Goal: Book appointment/travel/reservation

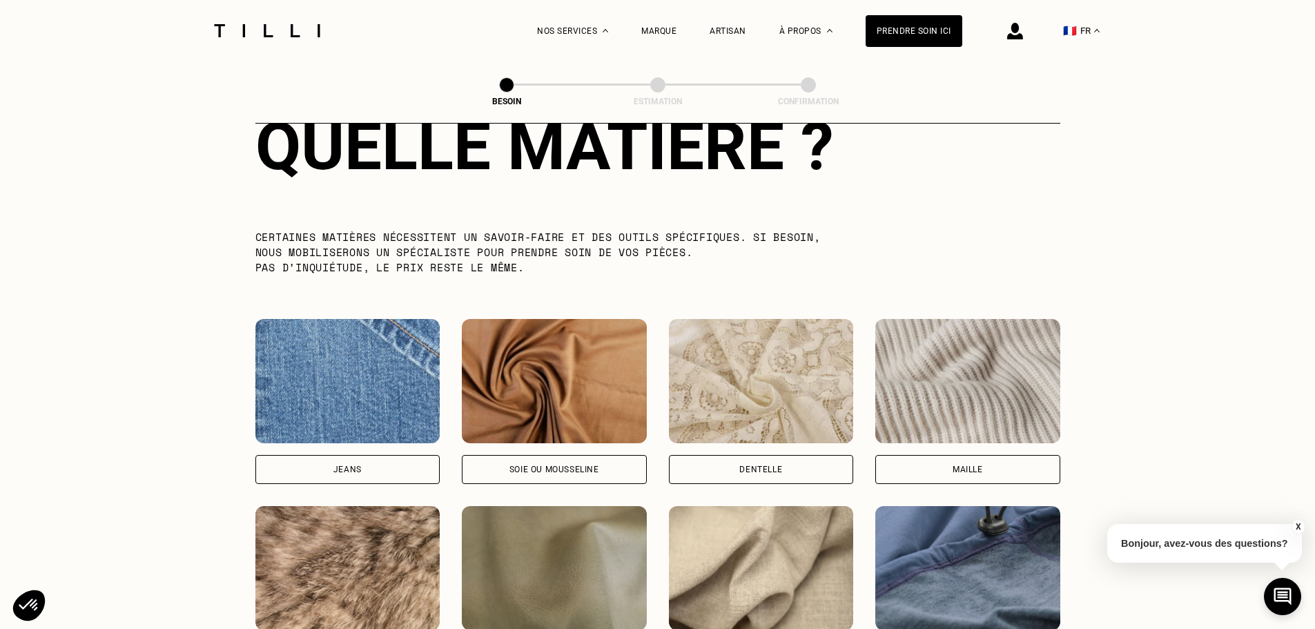
scroll to position [1479, 0]
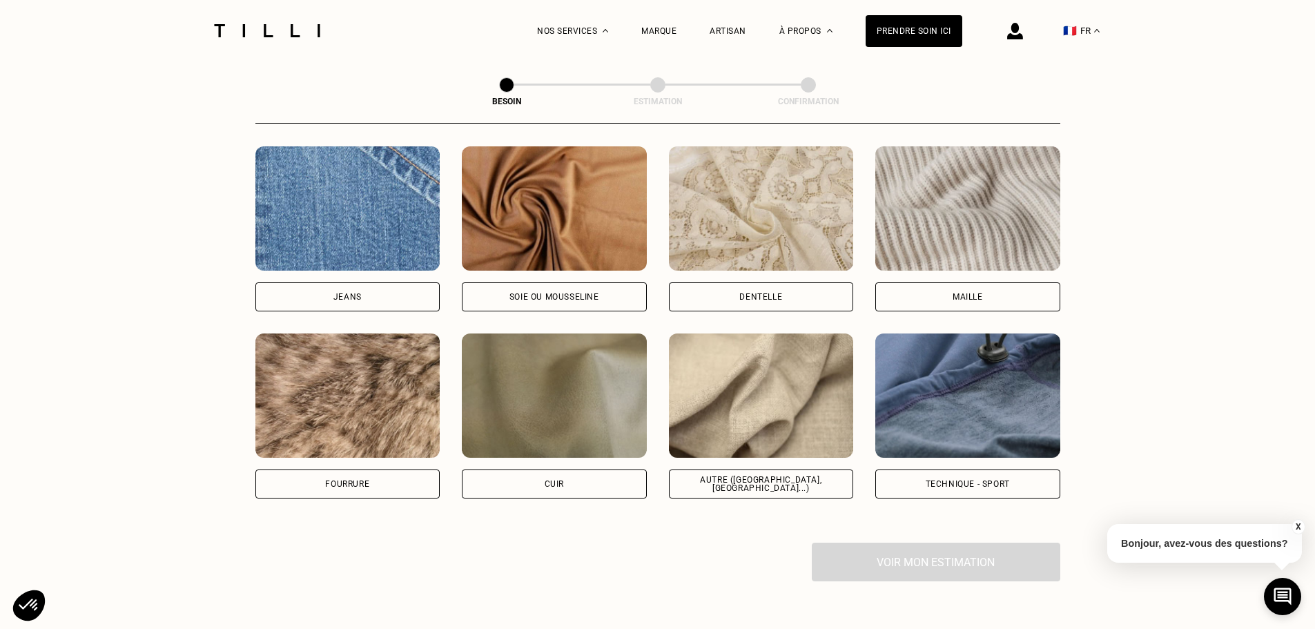
click at [747, 420] on img at bounding box center [761, 395] width 185 height 124
select select "FR"
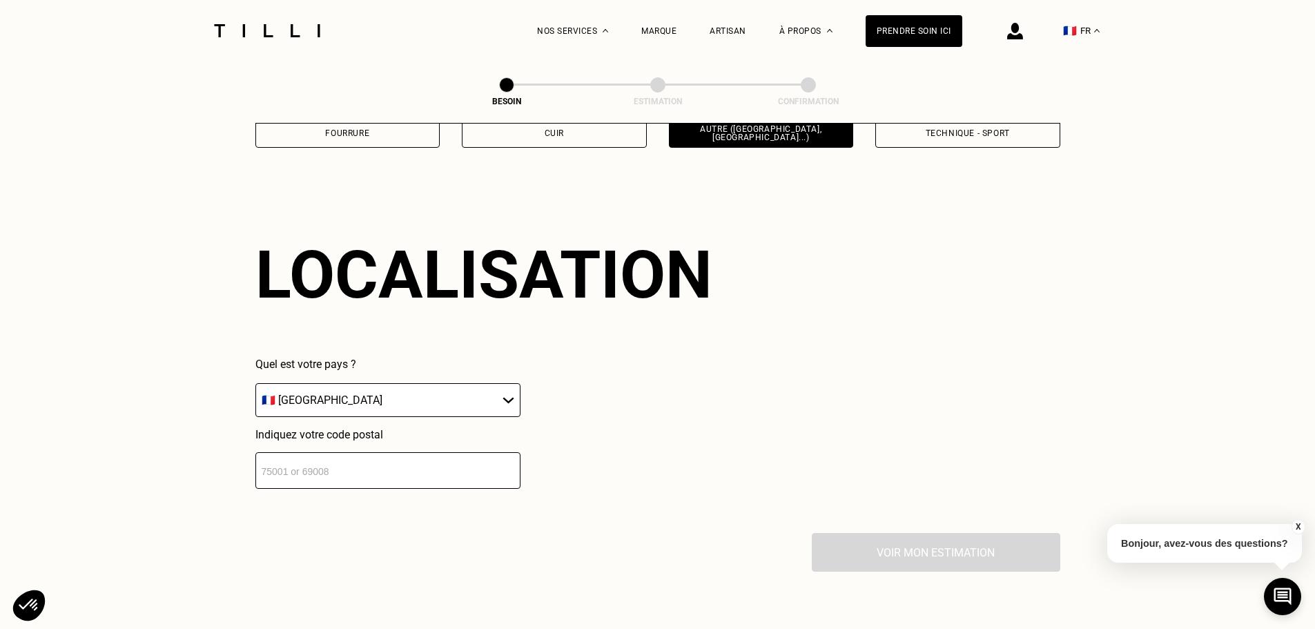
scroll to position [1857, 0]
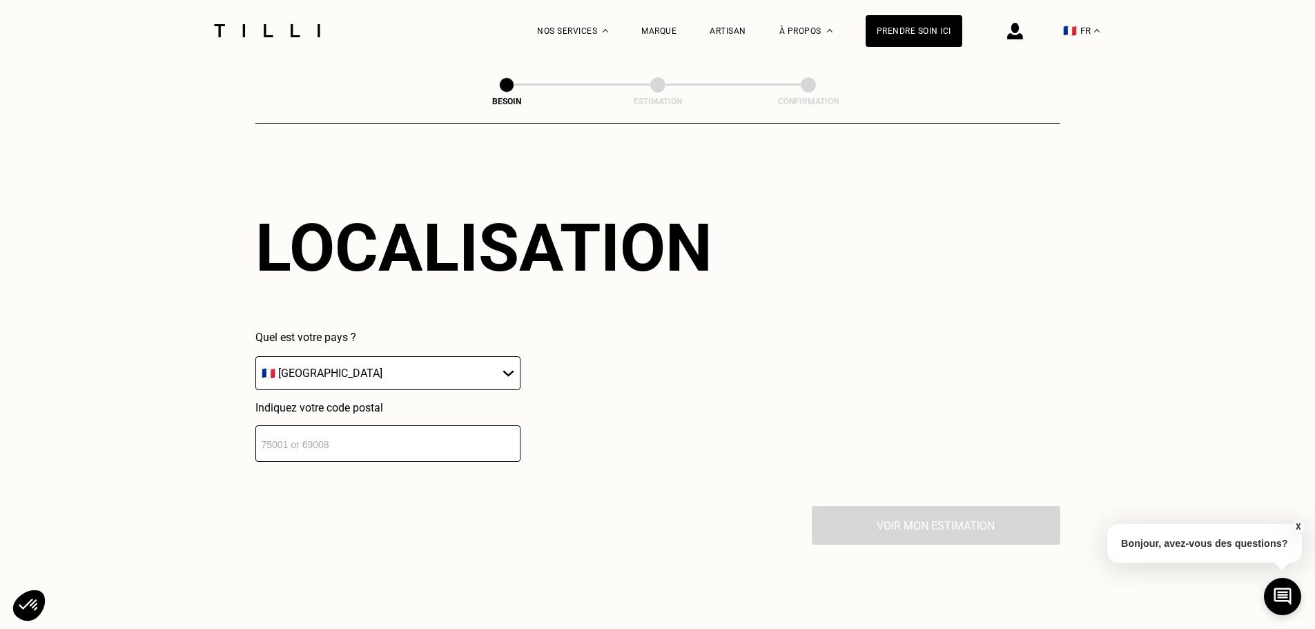
click at [340, 437] on input "number" at bounding box center [387, 443] width 265 height 37
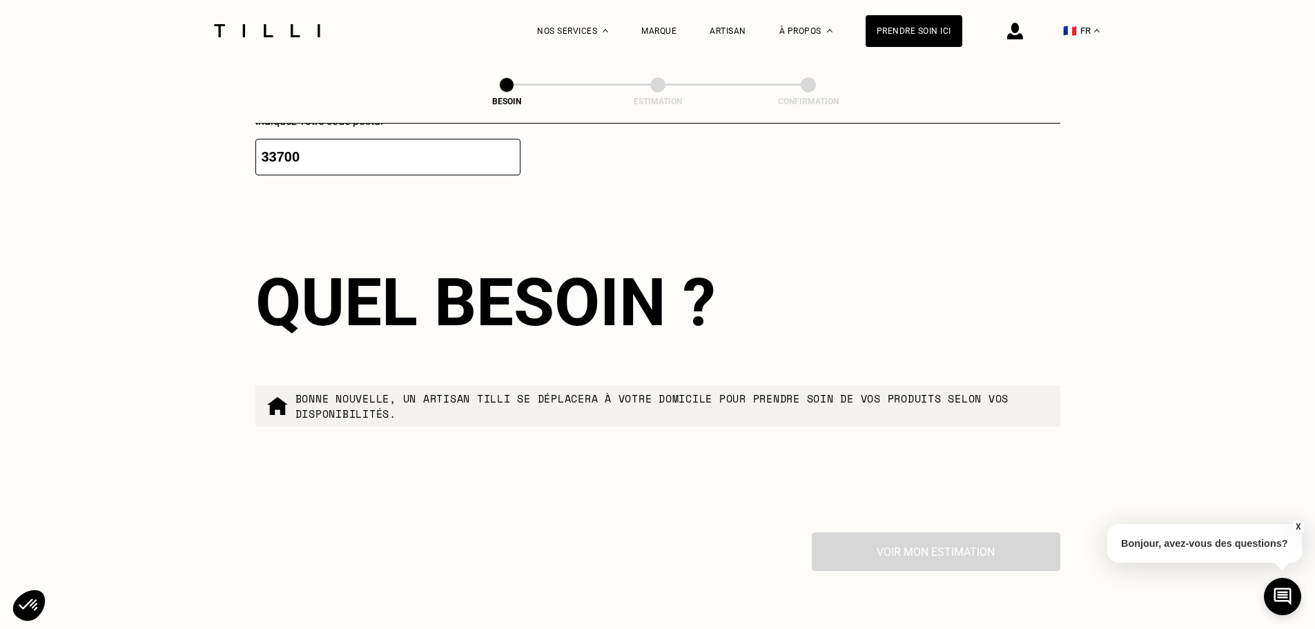
scroll to position [2200, 0]
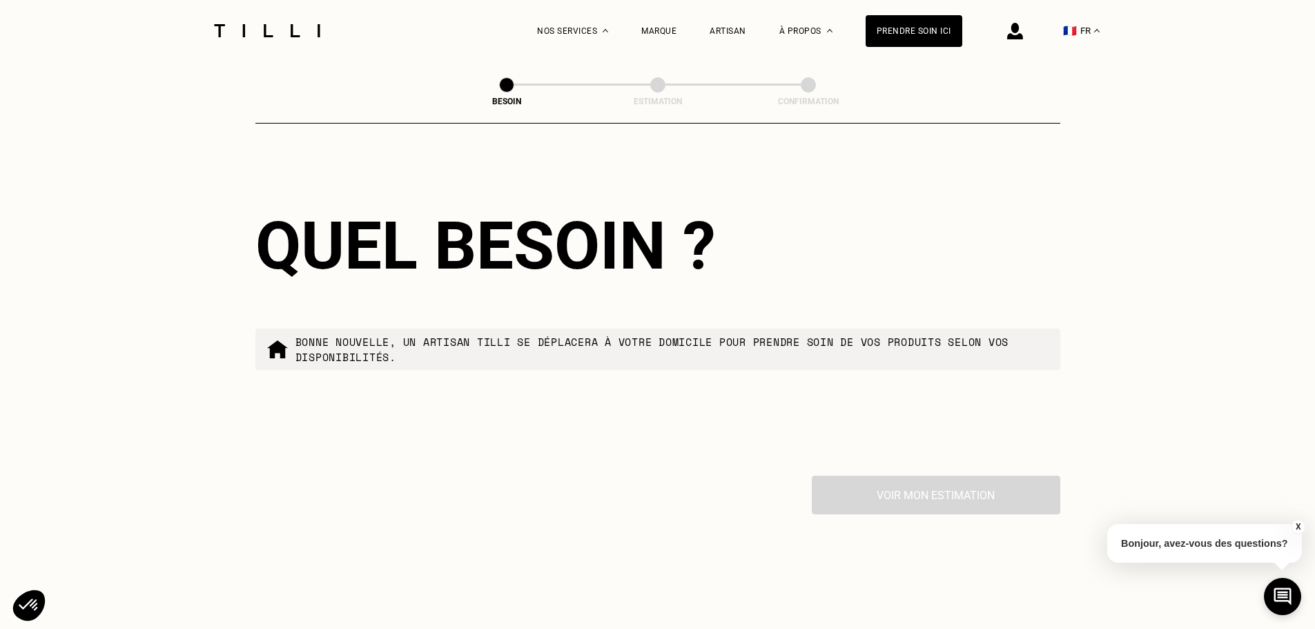
type input "33700"
click at [918, 492] on div "Voir mon estimation" at bounding box center [657, 495] width 805 height 39
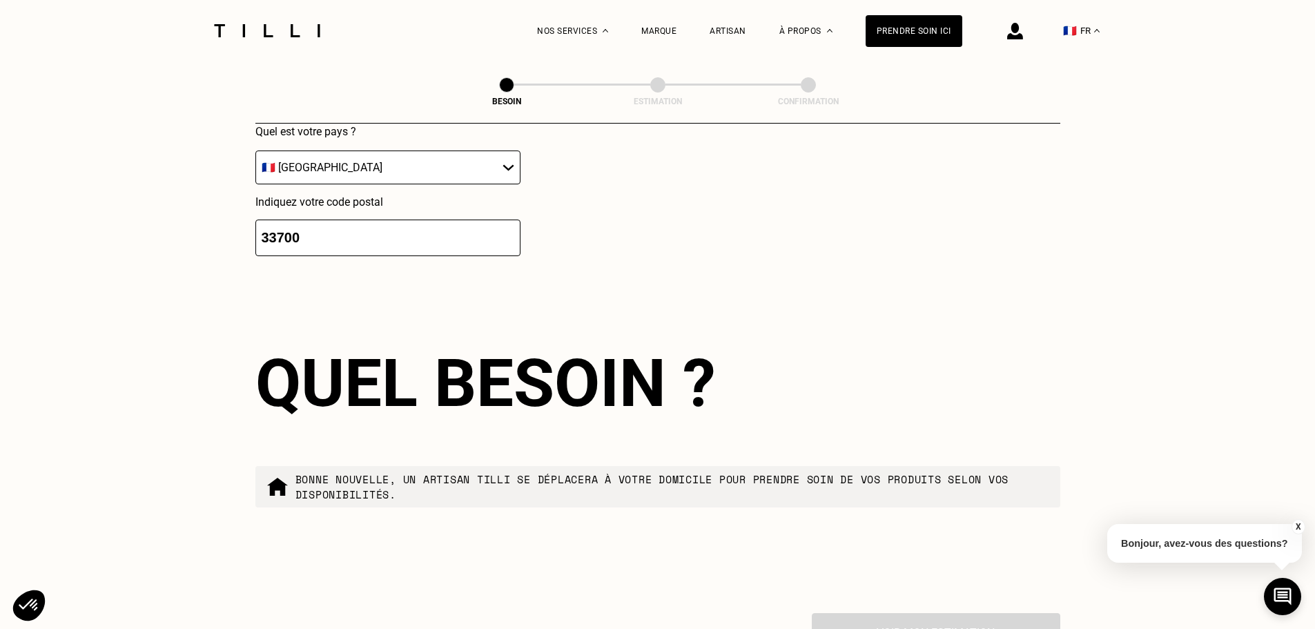
scroll to position [2062, 0]
click at [387, 476] on p "Bonne nouvelle, un artisan tilli se déplacera à votre domicile pour prendre soi…" at bounding box center [673, 487] width 754 height 30
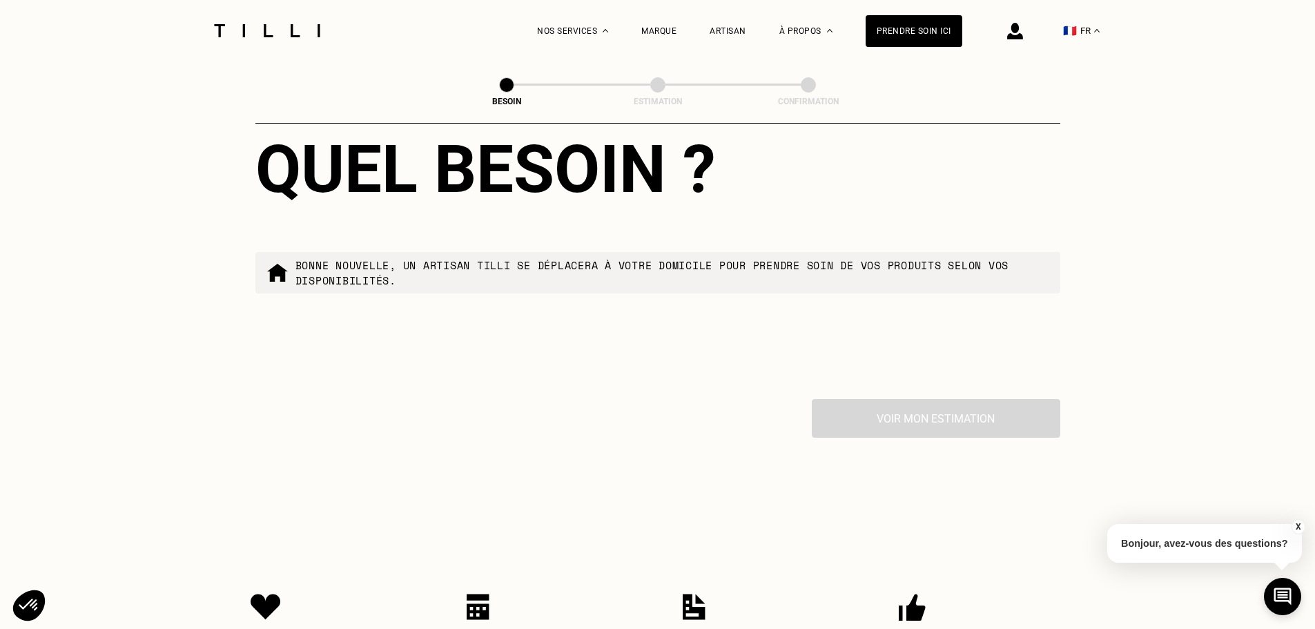
scroll to position [2338, 0]
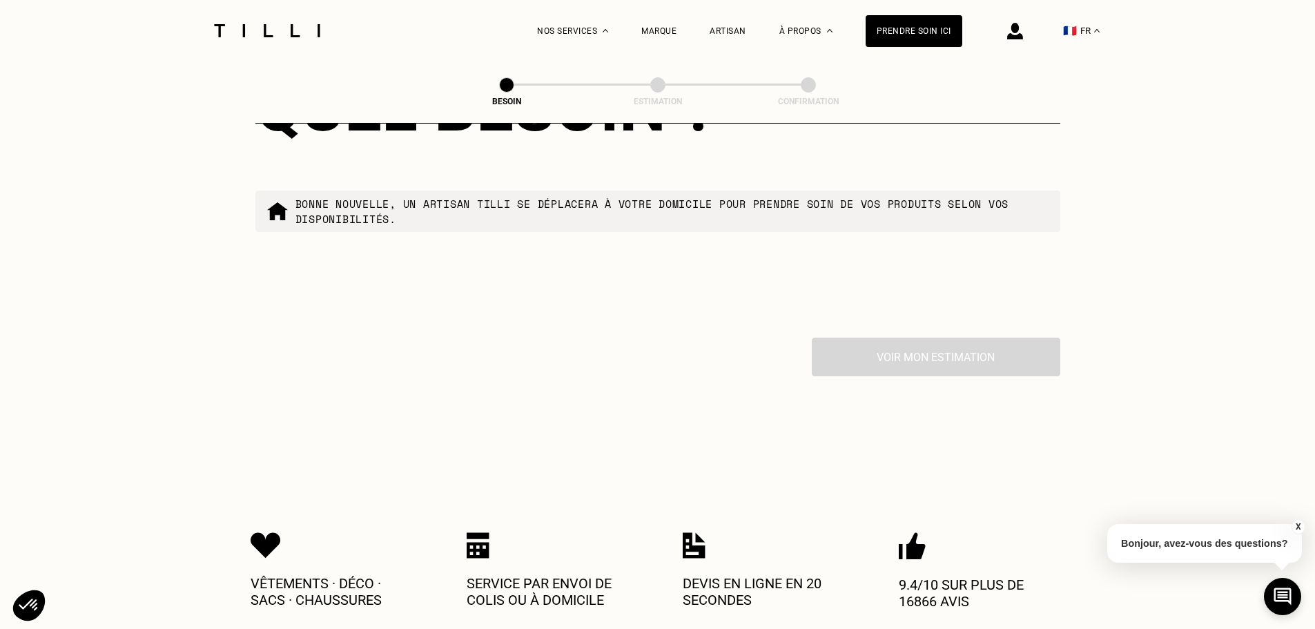
click at [902, 350] on div "Voir mon estimation" at bounding box center [657, 357] width 805 height 39
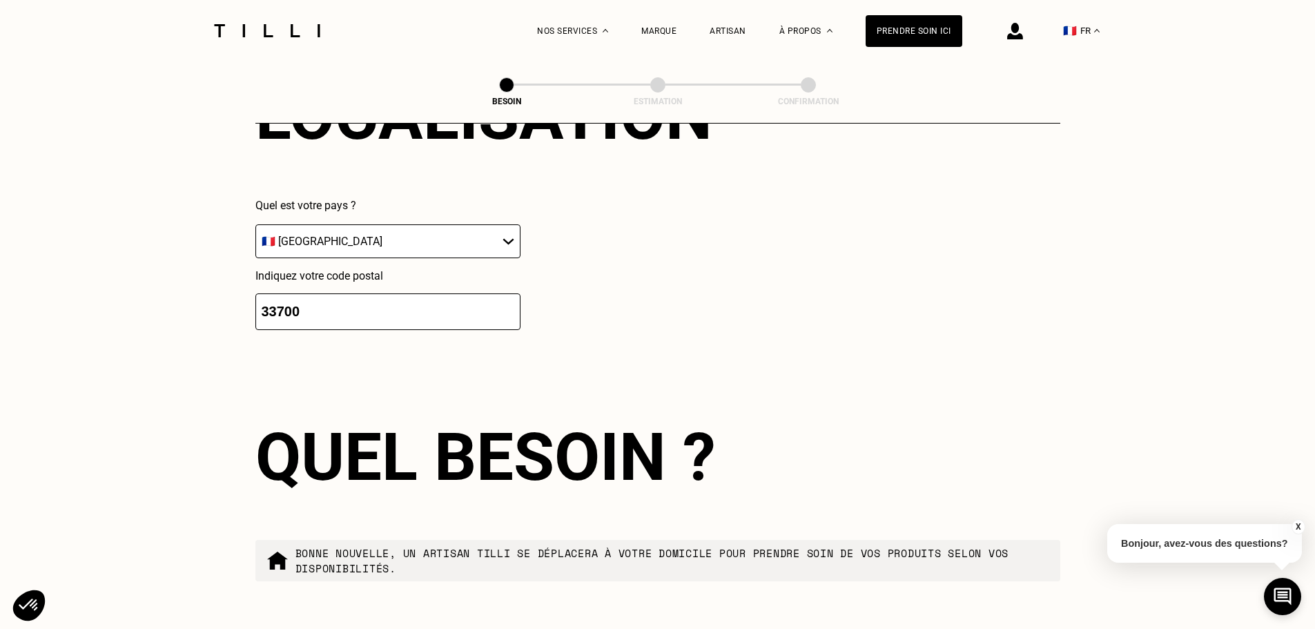
scroll to position [1854, 0]
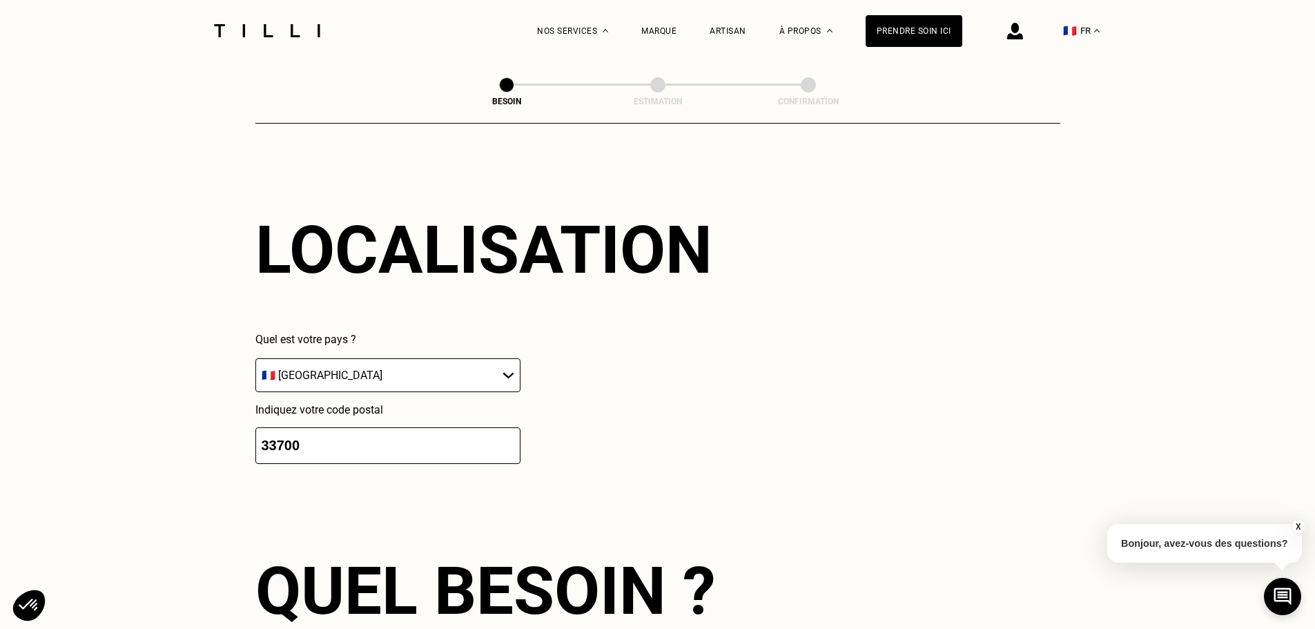
click at [336, 373] on select "🇩🇪 [GEOGRAPHIC_DATA] 🇦🇹 [GEOGRAPHIC_DATA] 🇧🇪 [GEOGRAPHIC_DATA] 🇧🇬 Bulgarie 🇨🇾 C…" at bounding box center [387, 375] width 265 height 34
click at [255, 358] on select "🇩🇪 [GEOGRAPHIC_DATA] 🇦🇹 [GEOGRAPHIC_DATA] 🇧🇪 [GEOGRAPHIC_DATA] 🇧🇬 Bulgarie 🇨🇾 C…" at bounding box center [387, 375] width 265 height 34
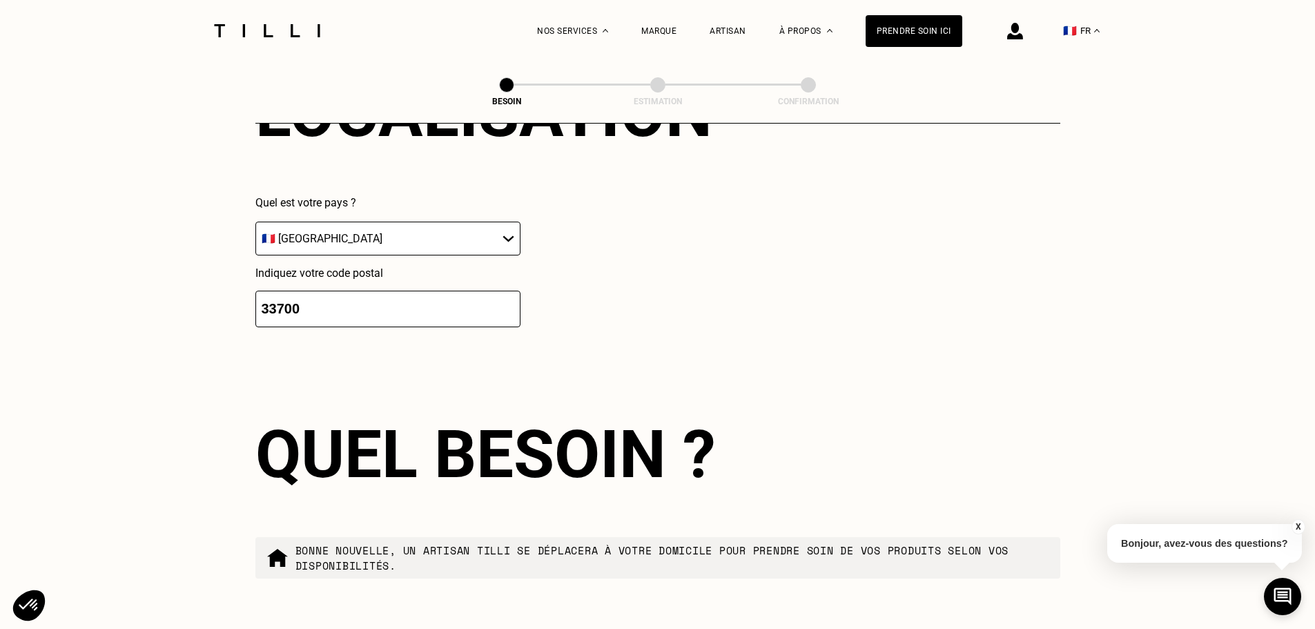
scroll to position [1993, 0]
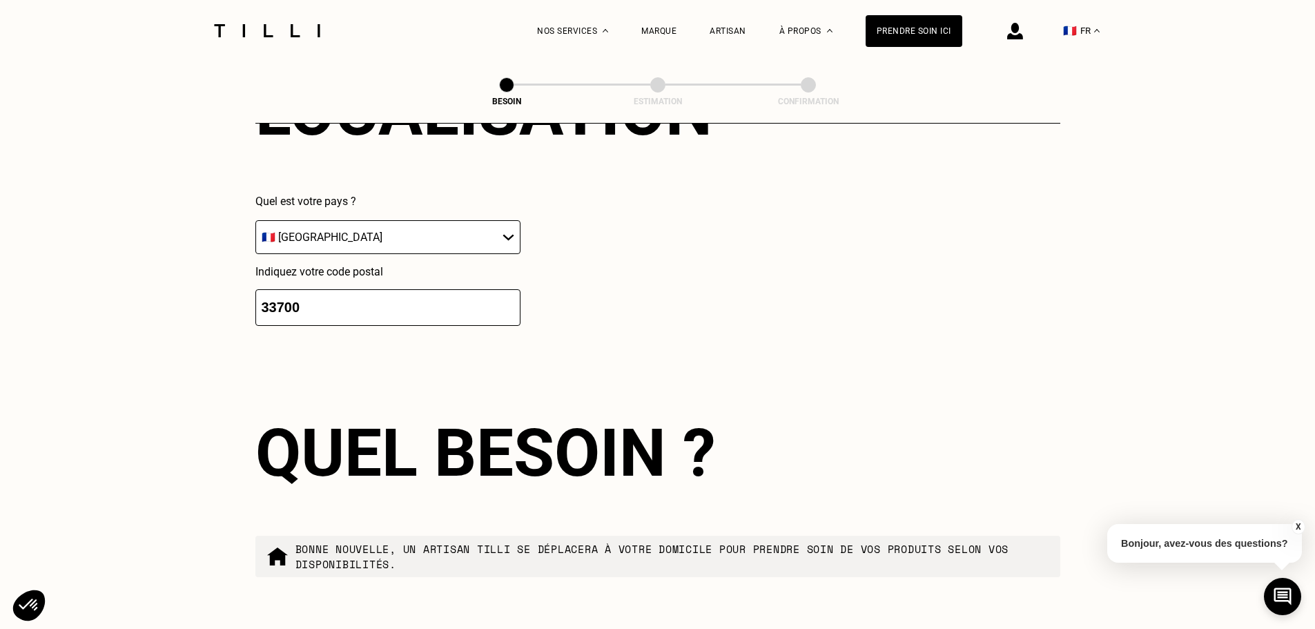
click at [329, 304] on input "33700" at bounding box center [387, 307] width 265 height 37
click at [324, 297] on input "33700" at bounding box center [387, 307] width 265 height 37
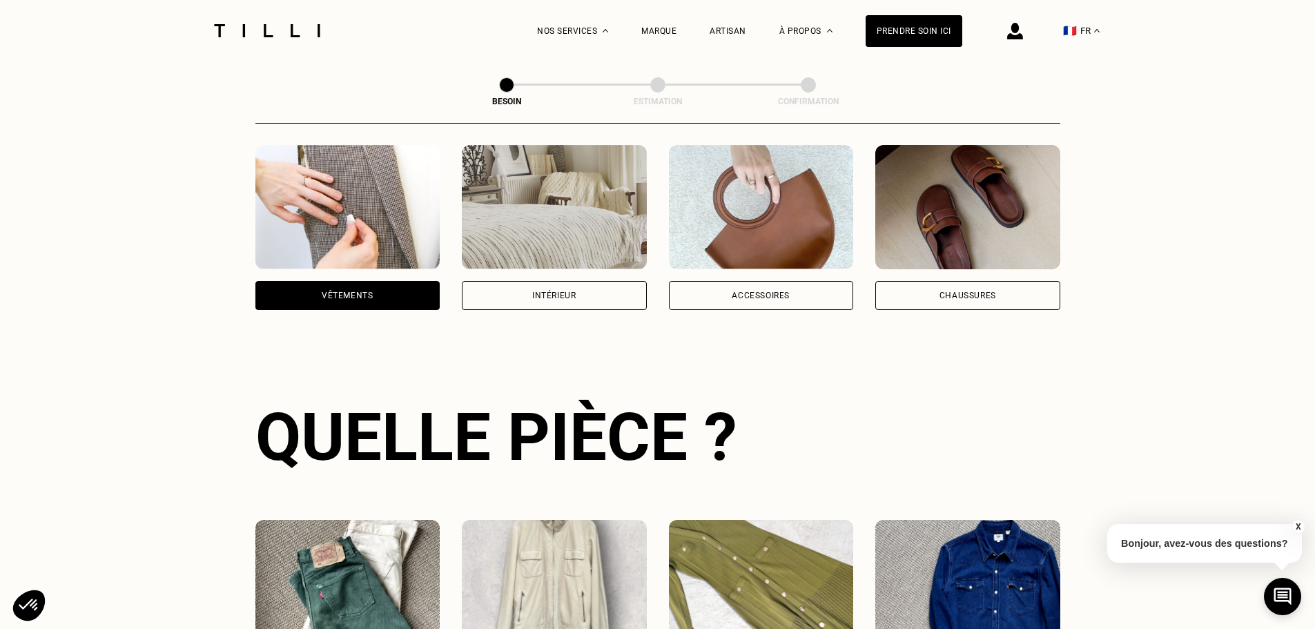
scroll to position [0, 0]
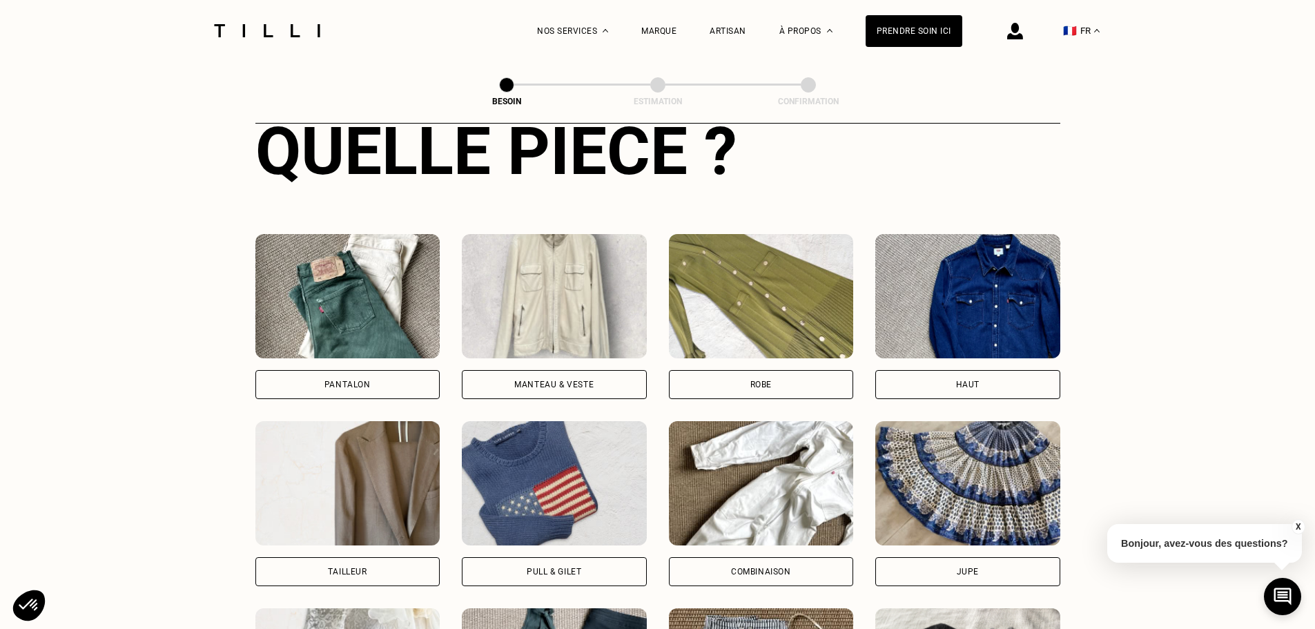
click at [699, 353] on div "Robe" at bounding box center [761, 316] width 185 height 165
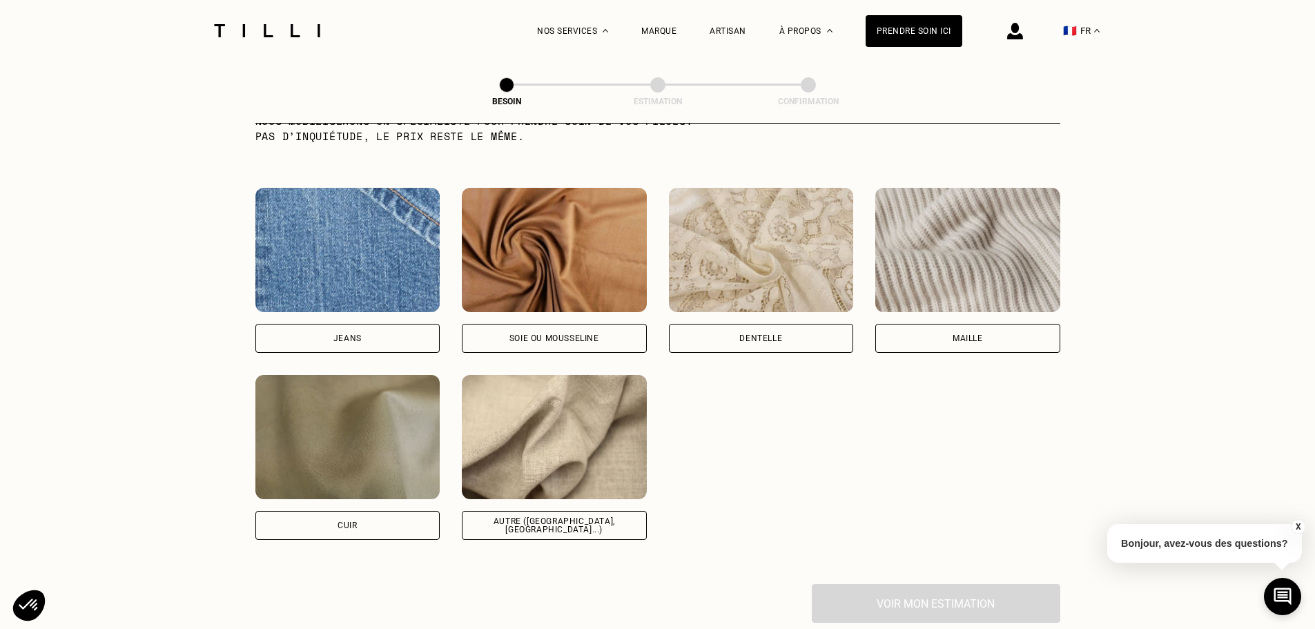
scroll to position [1479, 0]
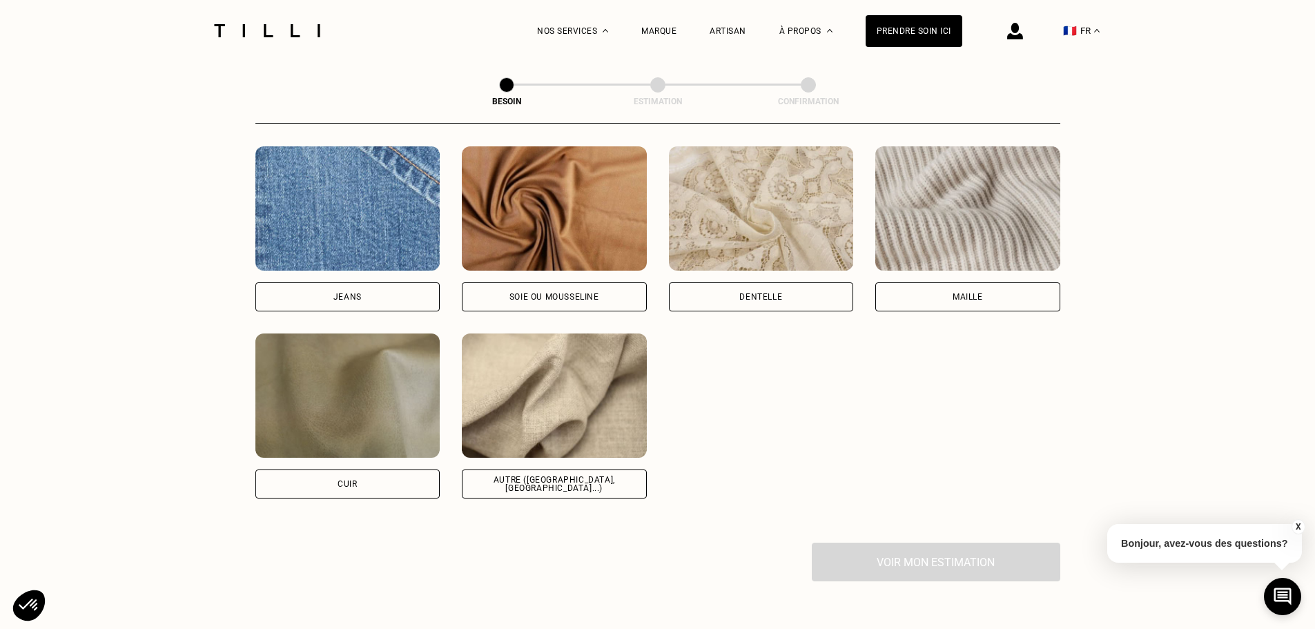
click at [537, 398] on img at bounding box center [554, 395] width 185 height 124
select select "FR"
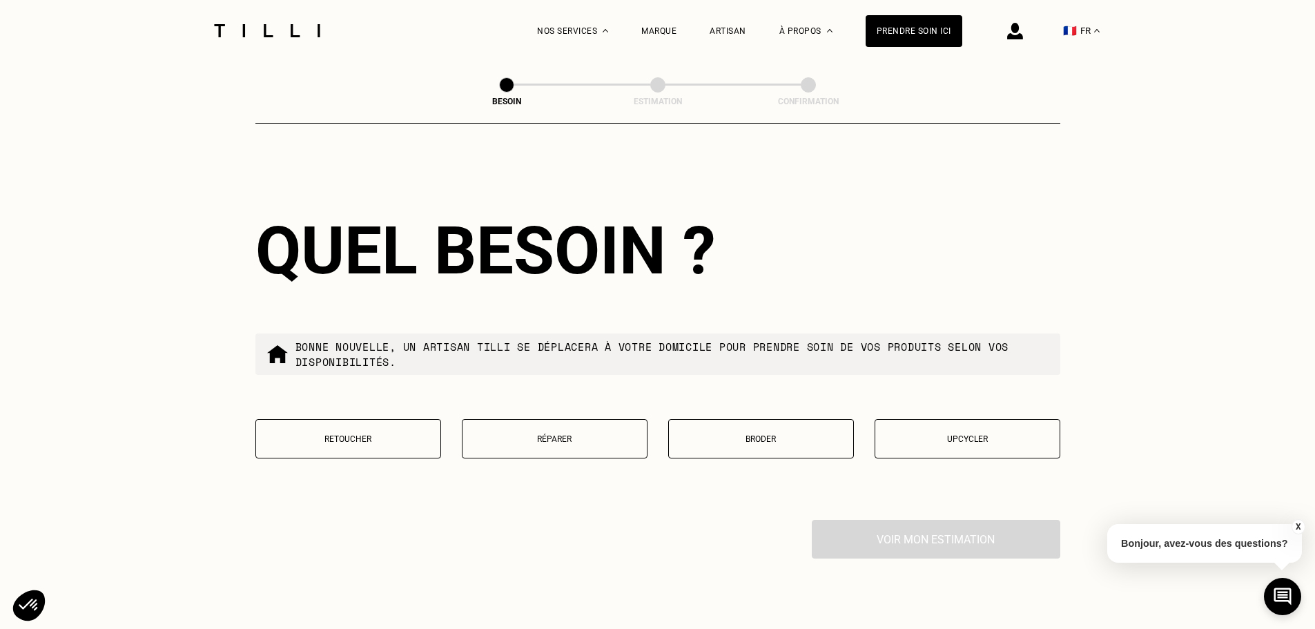
scroll to position [2202, 0]
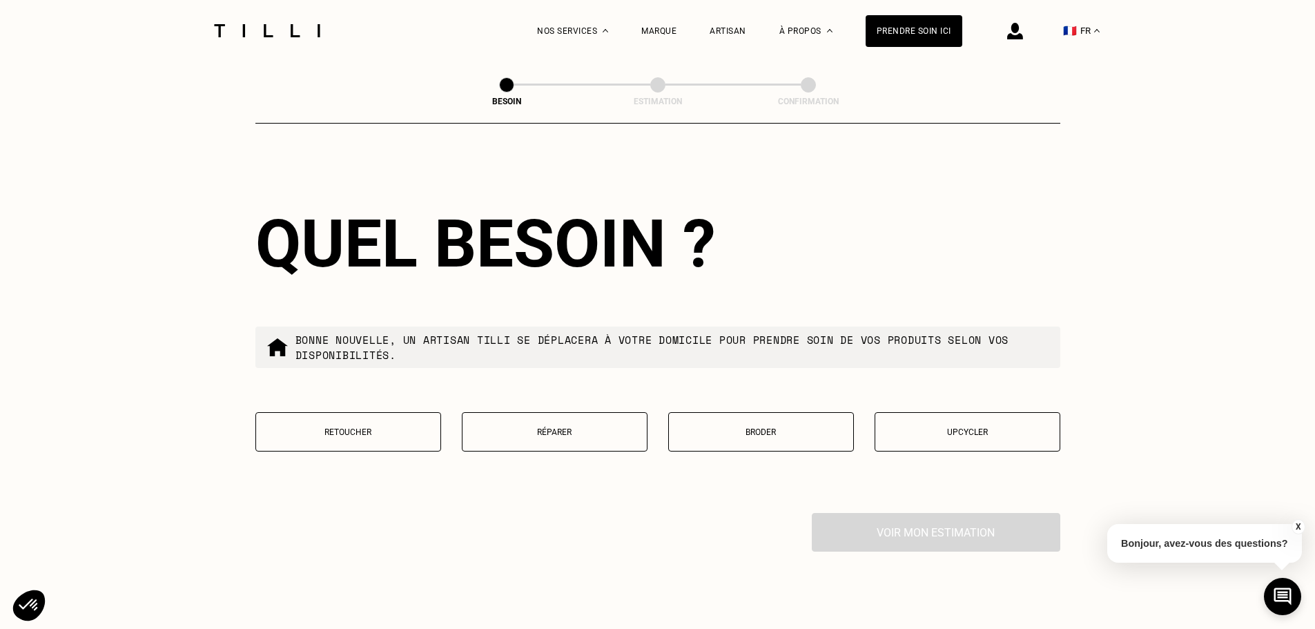
click at [385, 430] on p "Retoucher" at bounding box center [348, 432] width 171 height 10
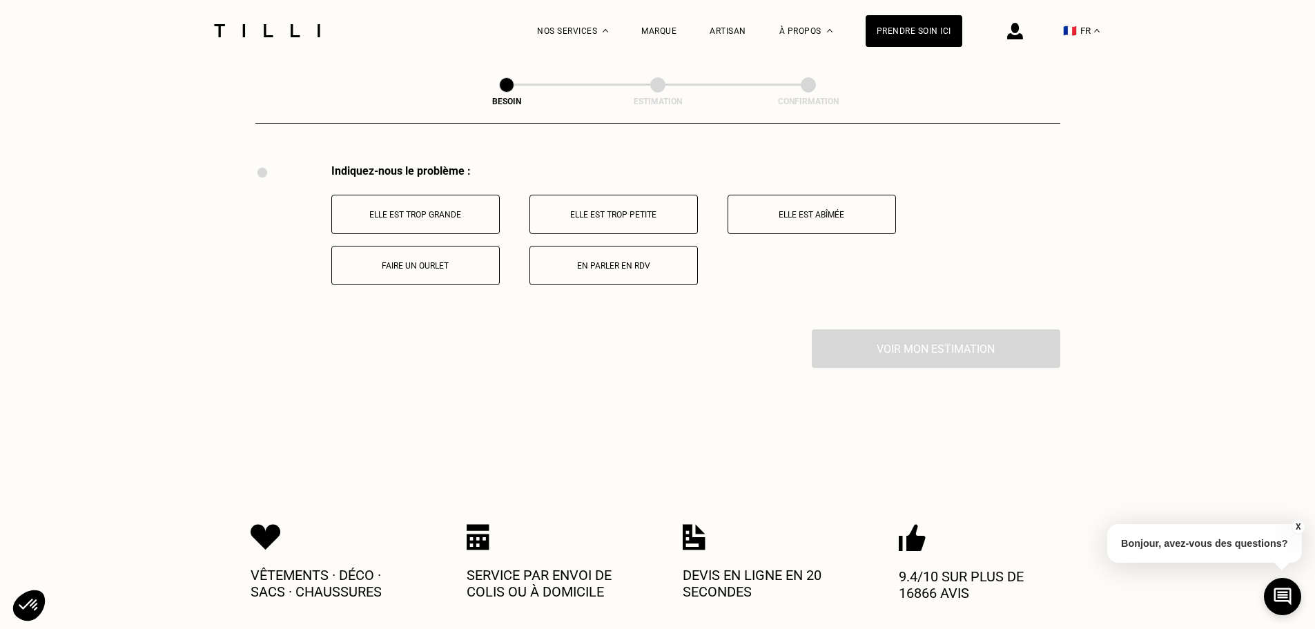
scroll to position [2554, 0]
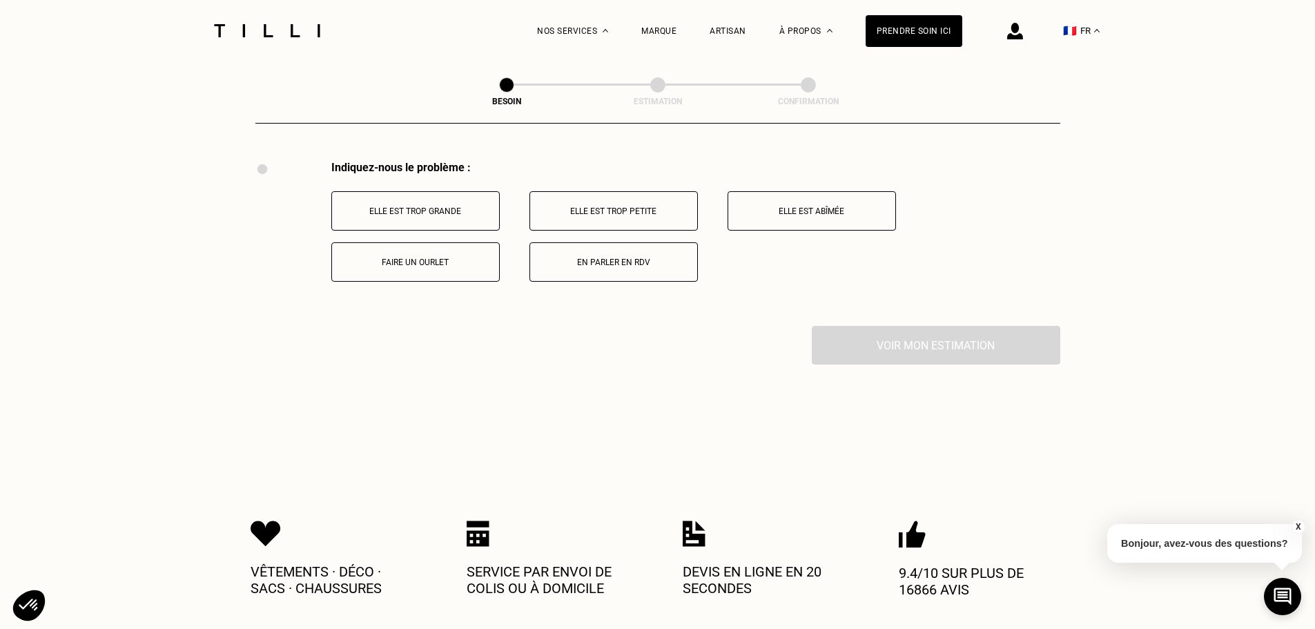
click at [479, 210] on button "Elle est trop grande" at bounding box center [415, 210] width 168 height 39
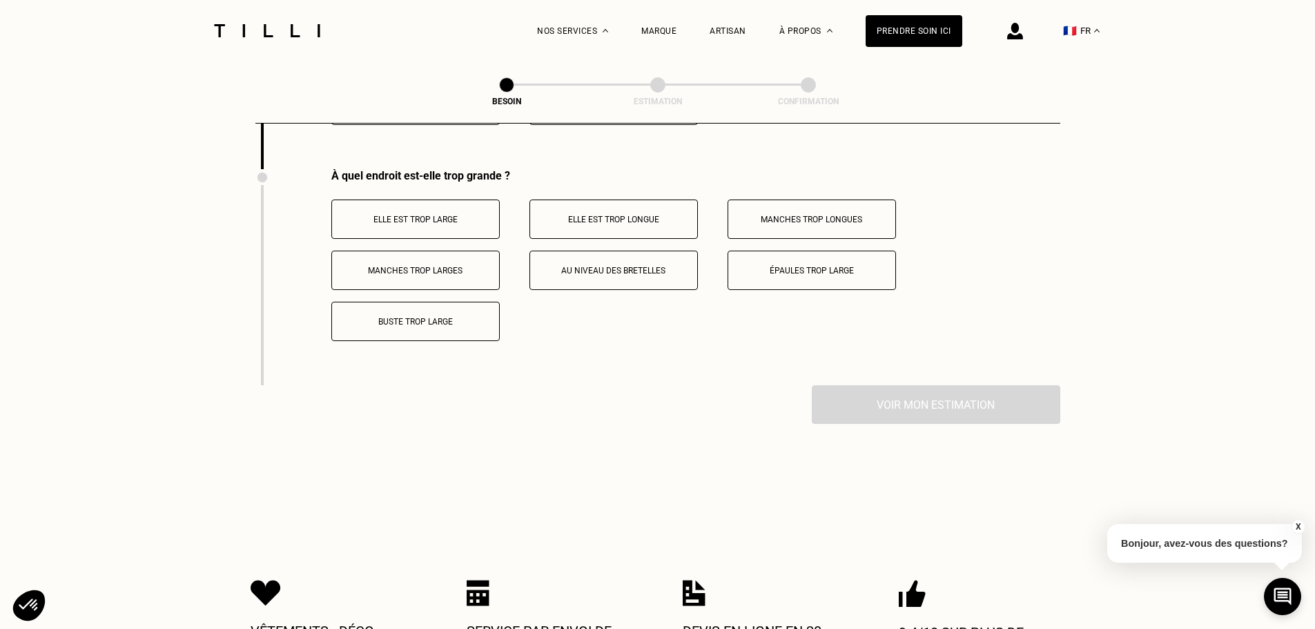
scroll to position [2719, 0]
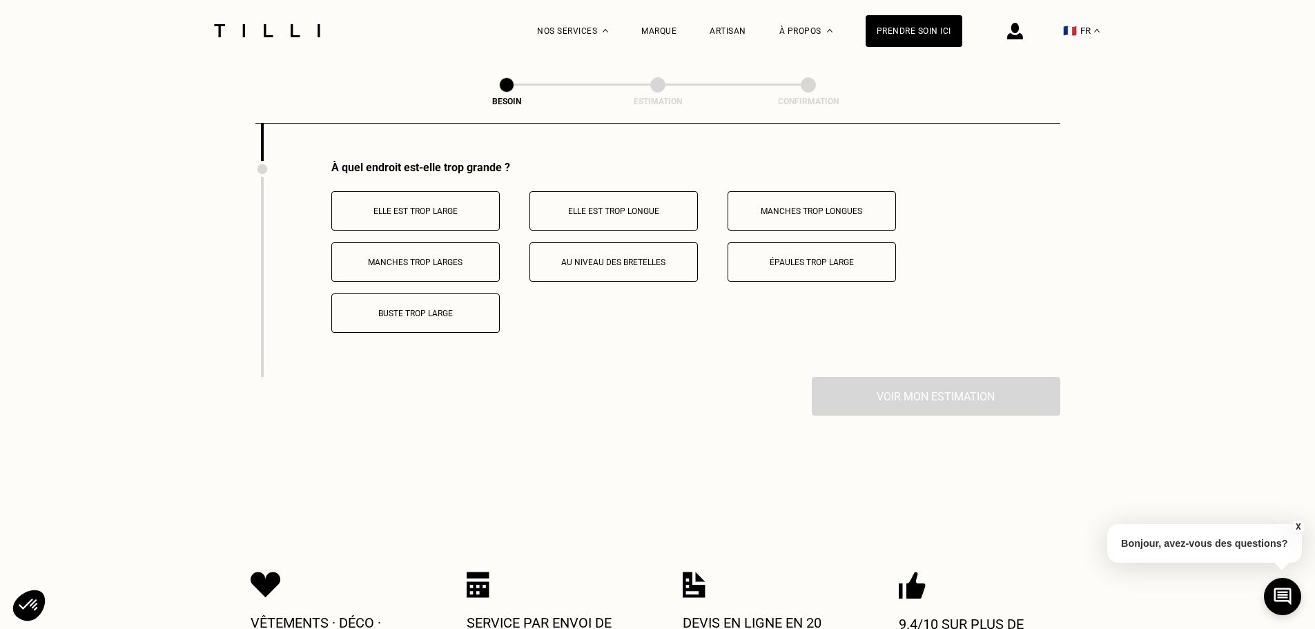
click at [592, 258] on p "Au niveau des bretelles" at bounding box center [613, 263] width 153 height 10
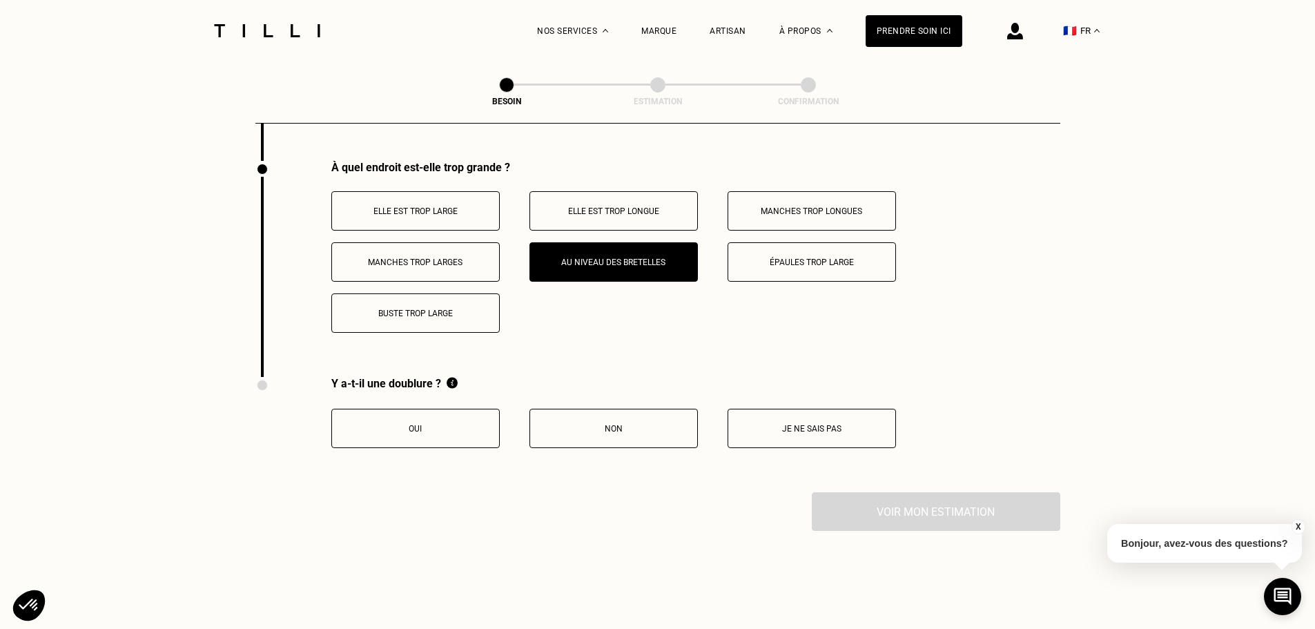
click at [784, 411] on button "Je ne sais pas" at bounding box center [812, 428] width 168 height 39
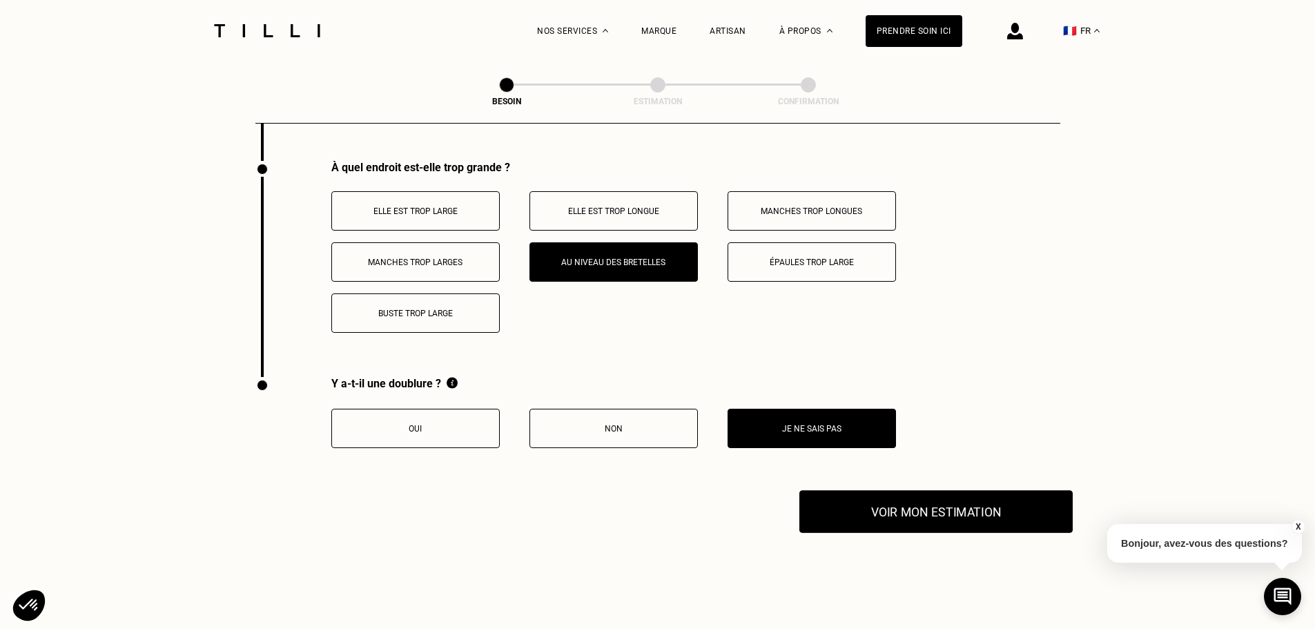
click at [875, 498] on button "Voir mon estimation" at bounding box center [936, 511] width 273 height 43
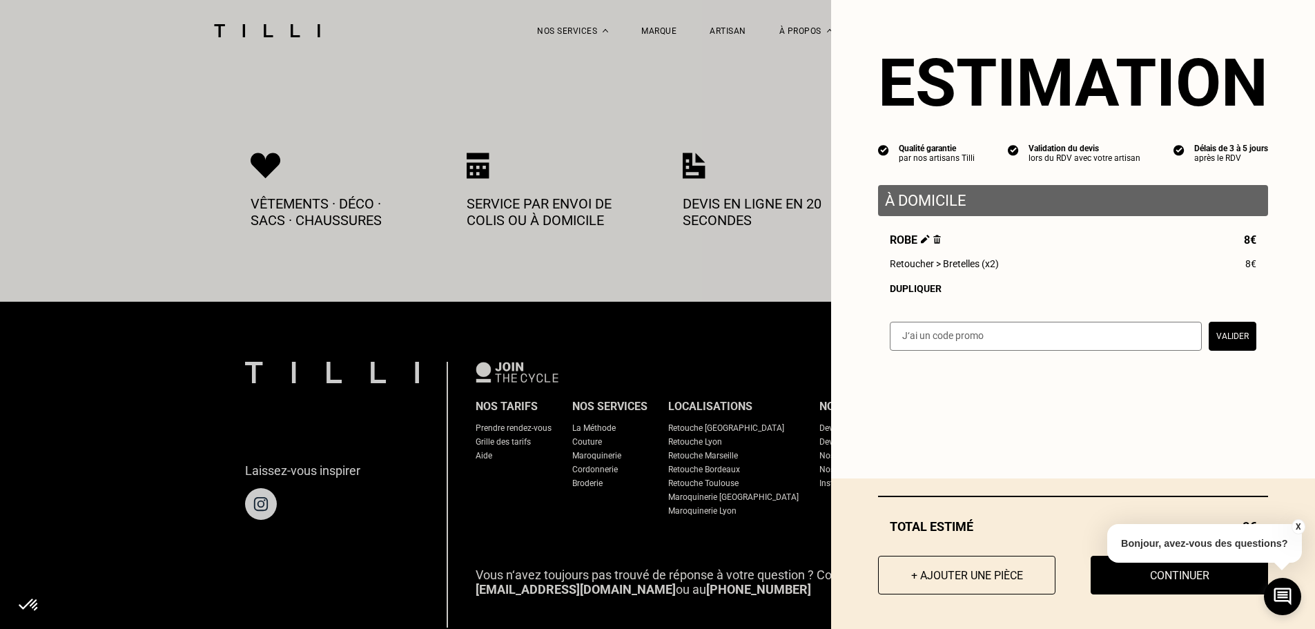
scroll to position [3271, 0]
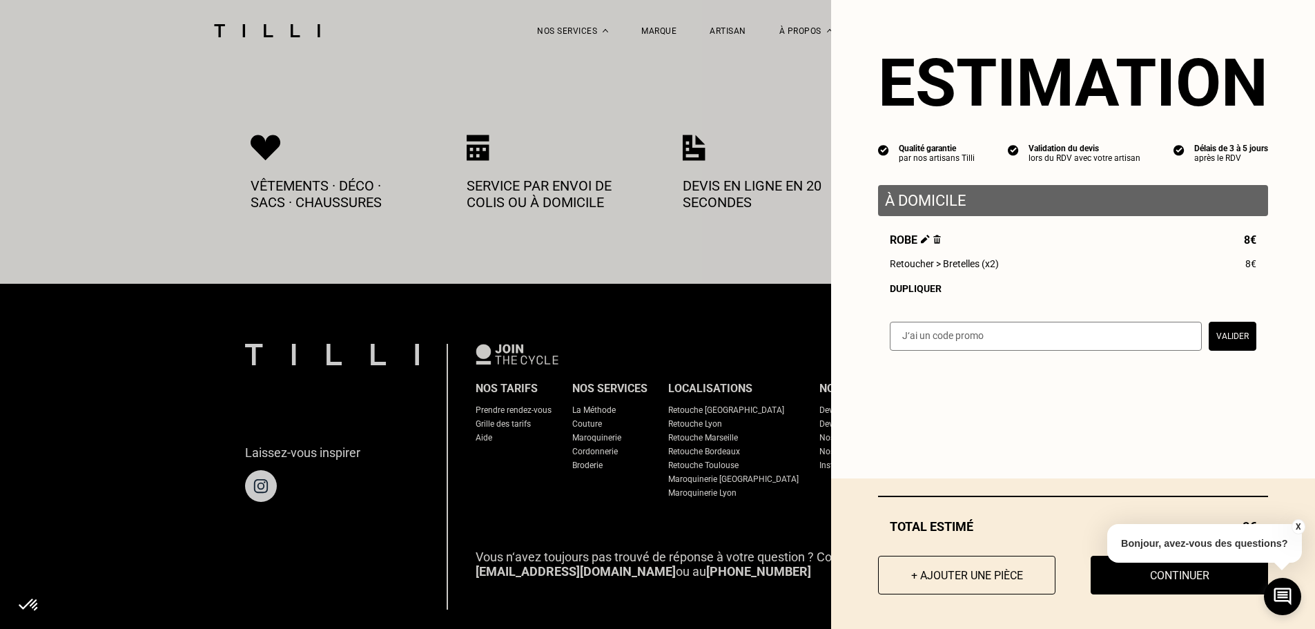
click at [1095, 496] on div at bounding box center [1073, 496] width 390 height 1
click at [1296, 527] on button "X" at bounding box center [1298, 526] width 14 height 15
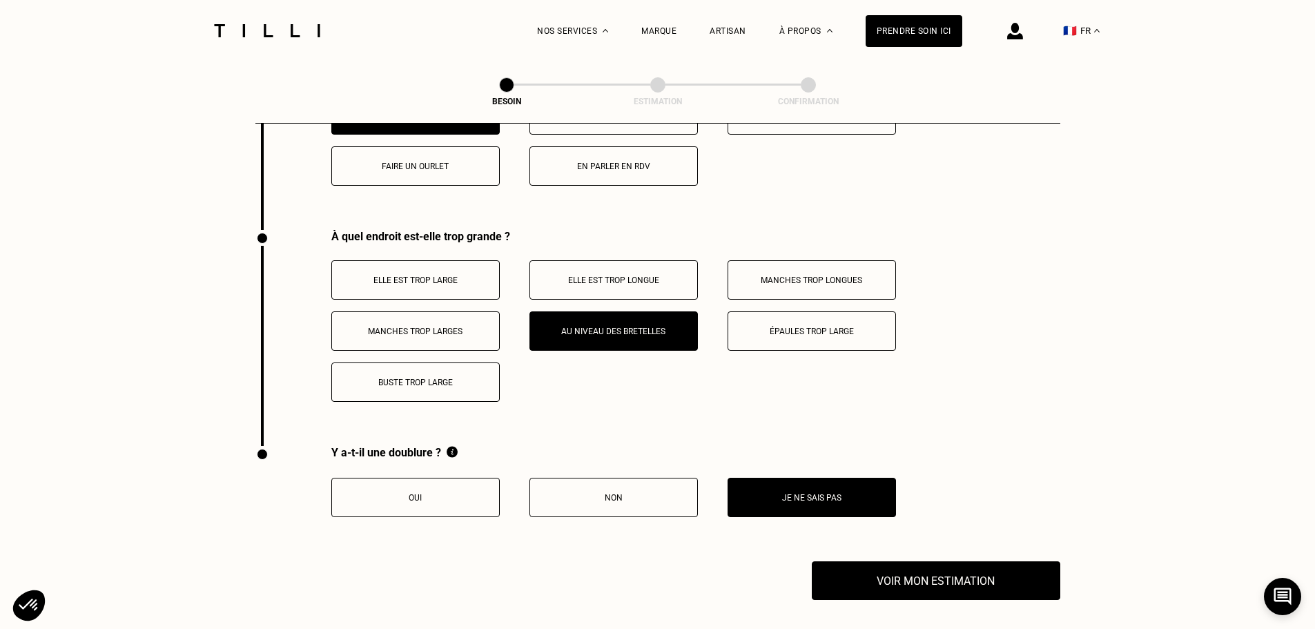
scroll to position [2581, 0]
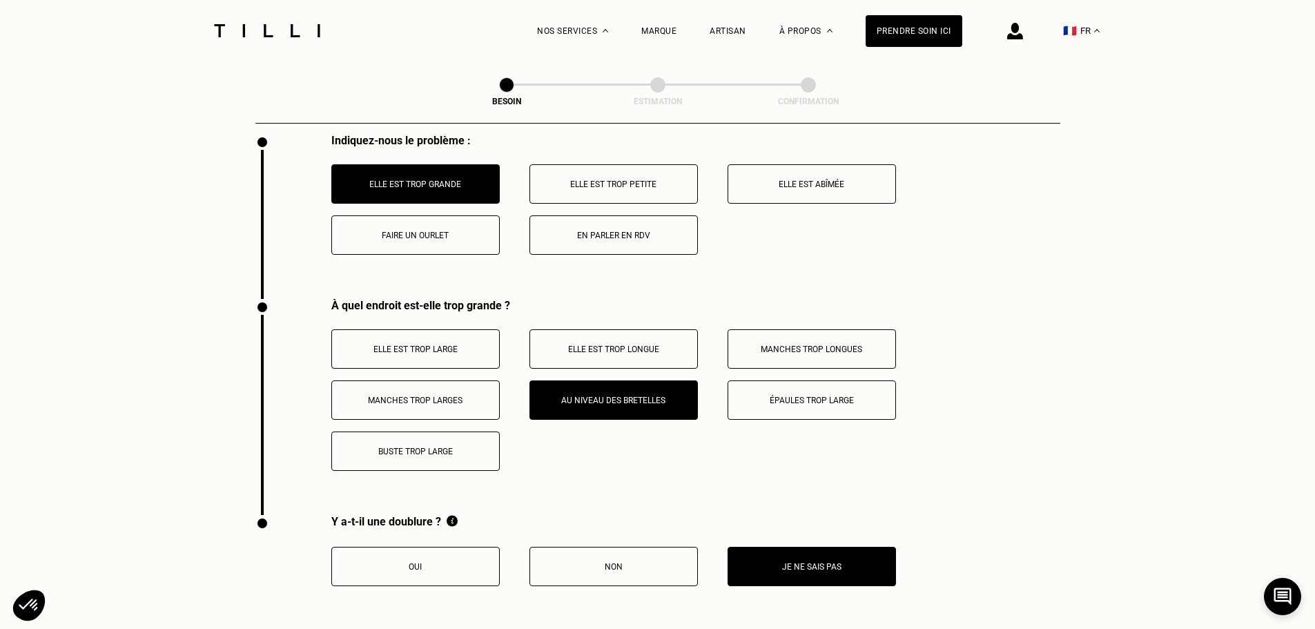
click at [456, 449] on p "Buste trop large" at bounding box center [415, 452] width 153 height 10
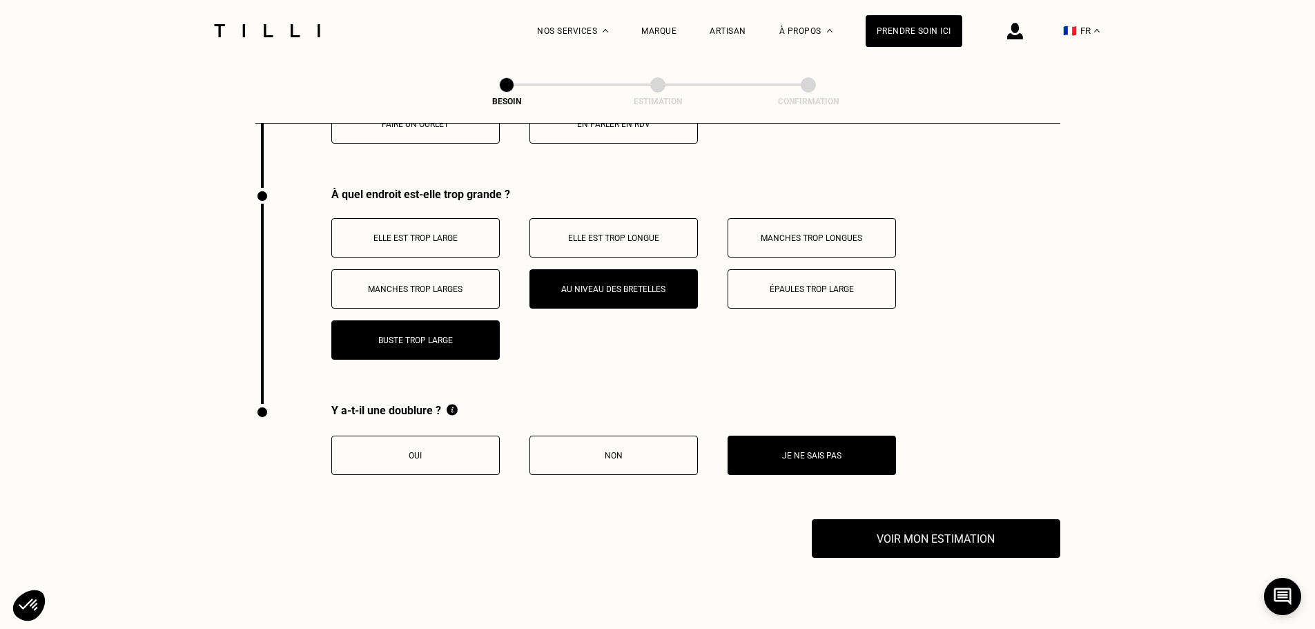
scroll to position [2719, 0]
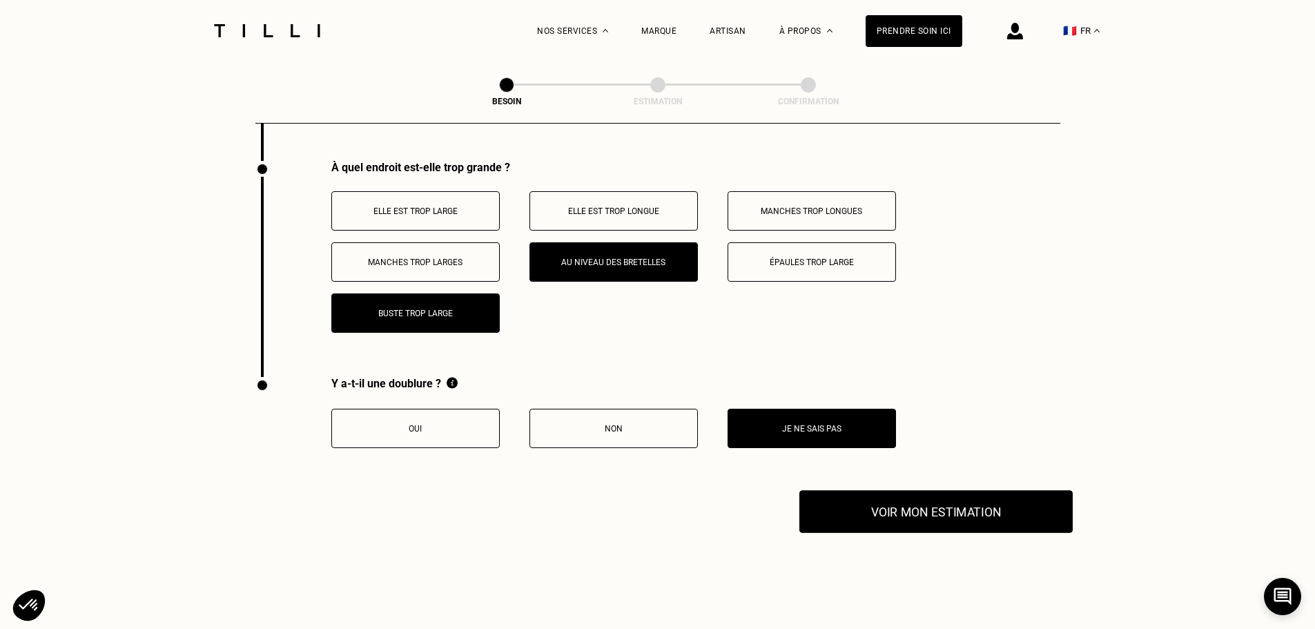
click at [880, 509] on button "Voir mon estimation" at bounding box center [936, 511] width 273 height 43
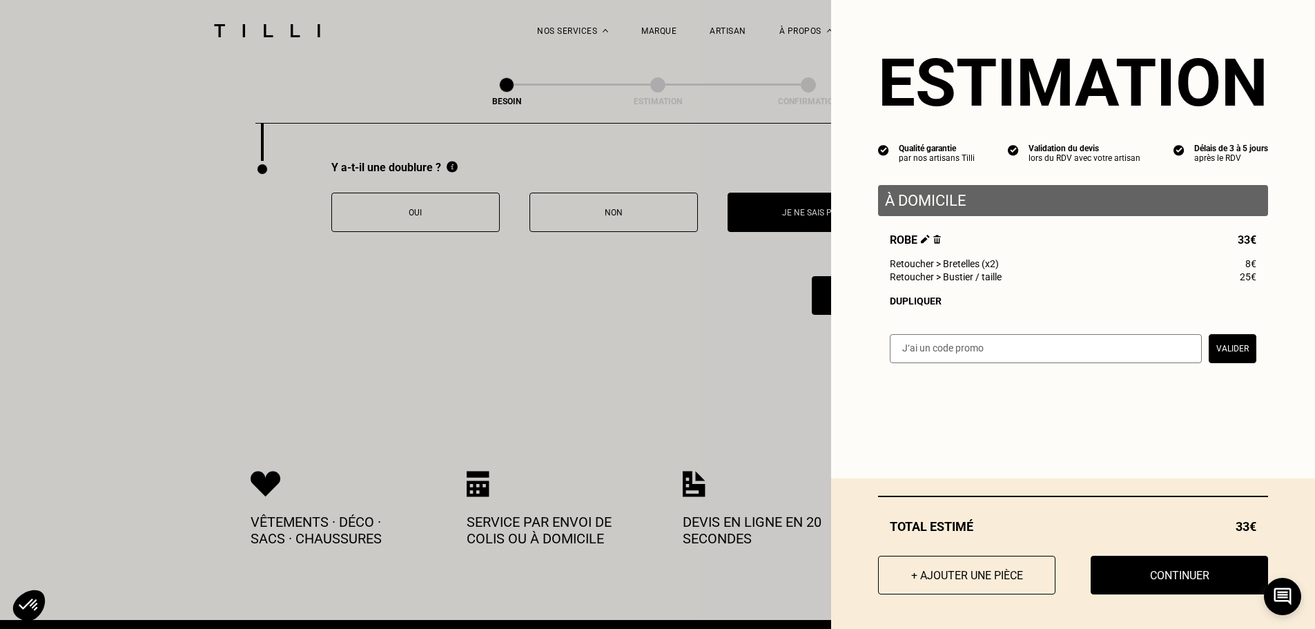
scroll to position [2995, 0]
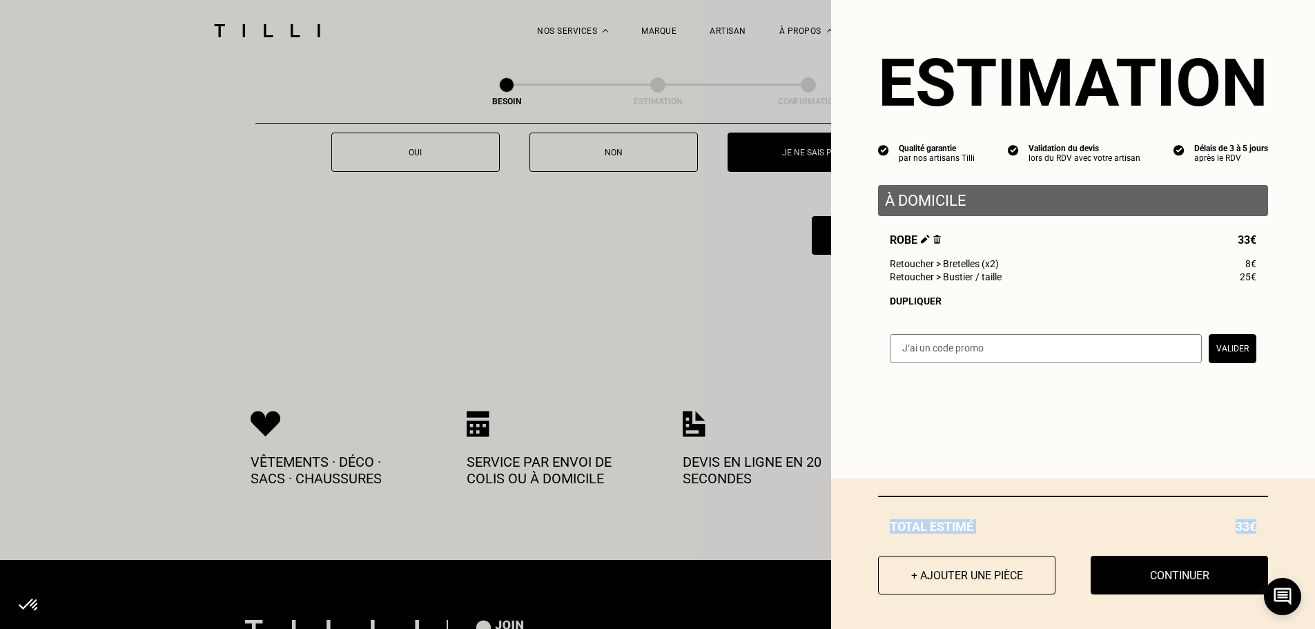
drag, startPoint x: 880, startPoint y: 525, endPoint x: 1245, endPoint y: 530, distance: 365.3
click at [1245, 530] on div "Total [PERSON_NAME] 33€" at bounding box center [1073, 526] width 390 height 14
click at [998, 485] on div "Total [PERSON_NAME] 33€ + Ajouter une pièce Continuer" at bounding box center [1073, 553] width 484 height 151
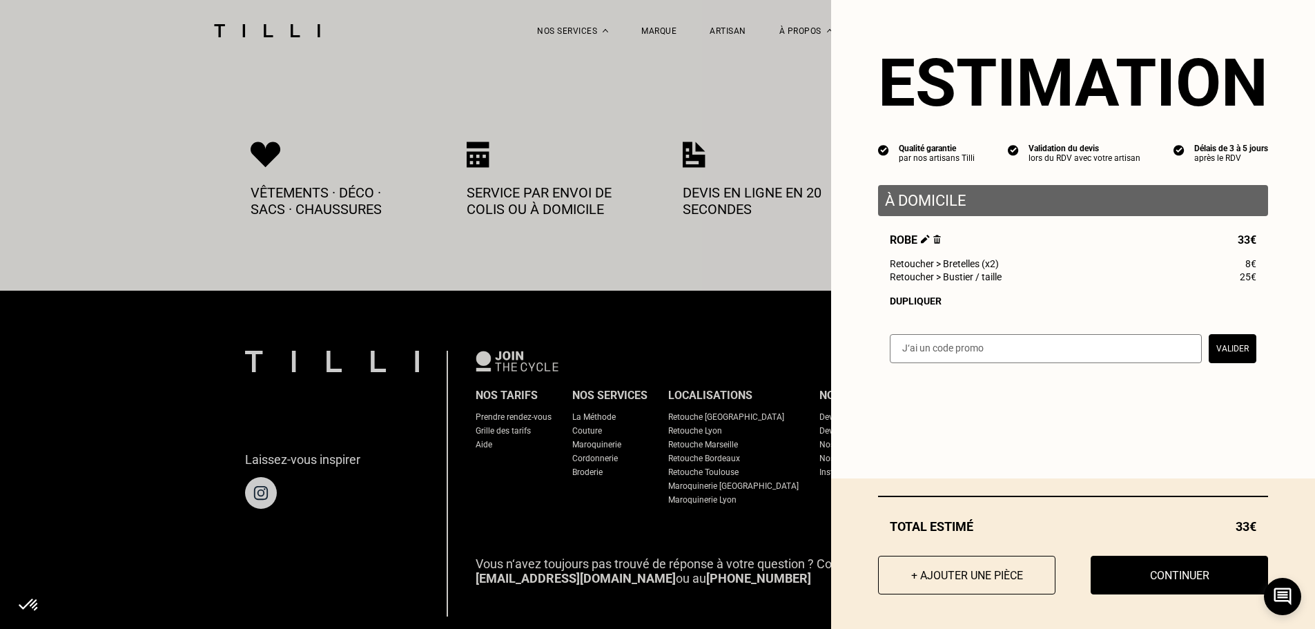
scroll to position [3271, 0]
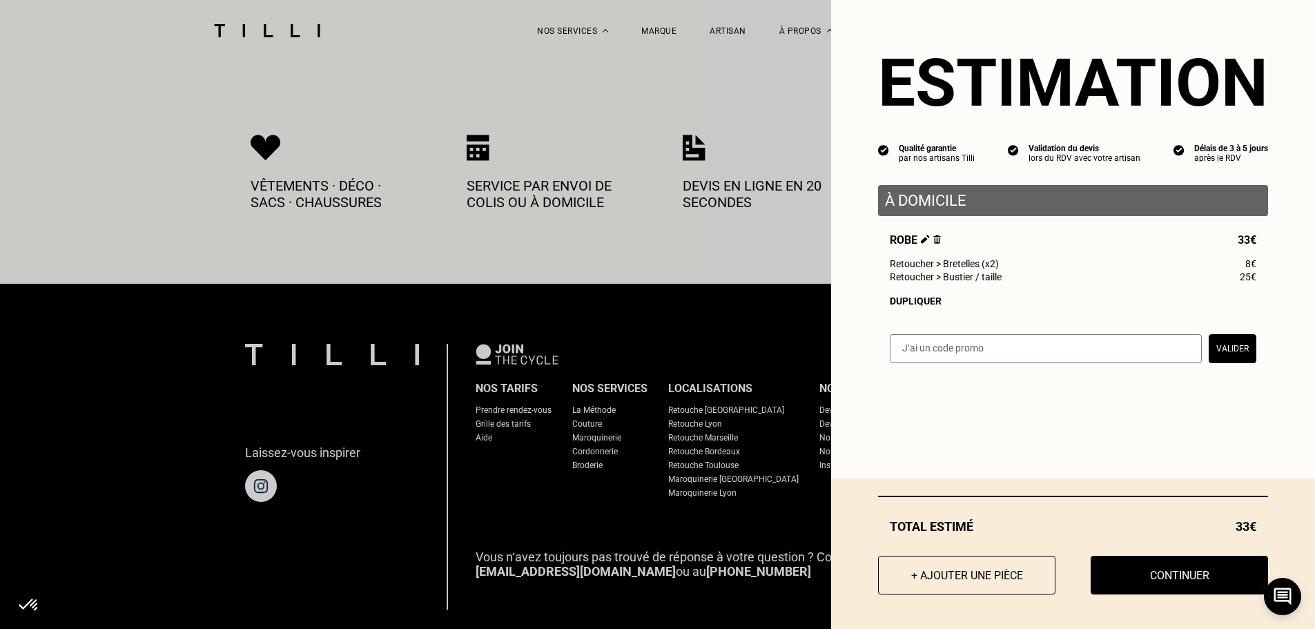
click at [887, 526] on div "Total [PERSON_NAME] 33€" at bounding box center [1073, 526] width 390 height 14
drag, startPoint x: 878, startPoint y: 525, endPoint x: 1225, endPoint y: 552, distance: 348.3
click at [1225, 552] on div "Total [PERSON_NAME] 33€ + Ajouter une pièce Continuer" at bounding box center [1073, 553] width 484 height 151
click at [1236, 526] on span "33€" at bounding box center [1246, 526] width 21 height 14
drag, startPoint x: 879, startPoint y: 522, endPoint x: 1246, endPoint y: 526, distance: 366.6
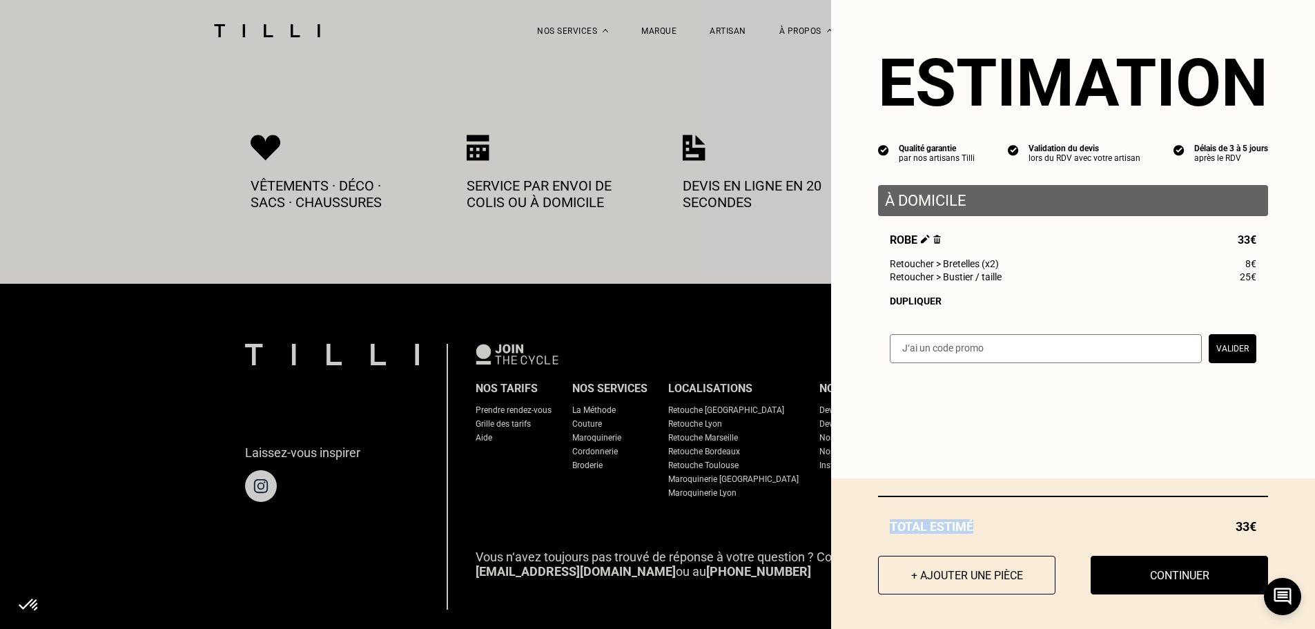
click at [1246, 526] on div "Total [PERSON_NAME] 33€" at bounding box center [1073, 526] width 390 height 14
click at [975, 543] on div "Total [PERSON_NAME] 33€ + Ajouter une pièce Continuer" at bounding box center [1073, 553] width 484 height 151
drag, startPoint x: 880, startPoint y: 525, endPoint x: 1253, endPoint y: 532, distance: 373.6
click at [1253, 532] on div "Total [PERSON_NAME] 33€" at bounding box center [1073, 526] width 390 height 14
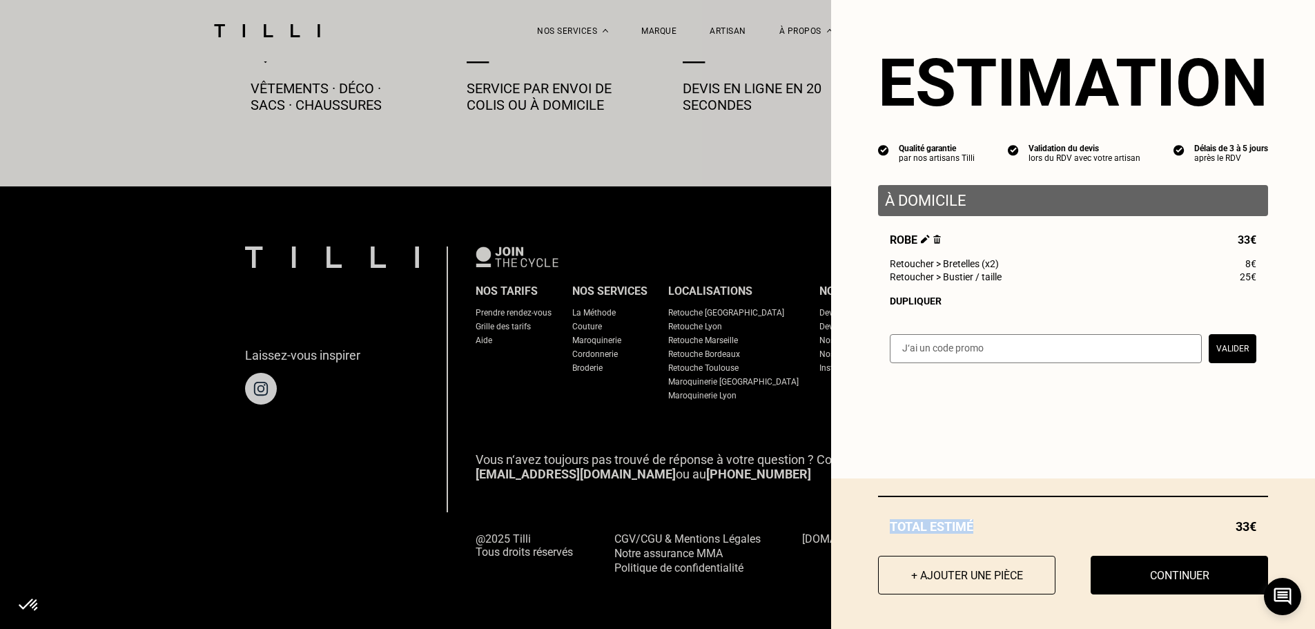
click at [1150, 592] on button "Continuer" at bounding box center [1179, 575] width 177 height 39
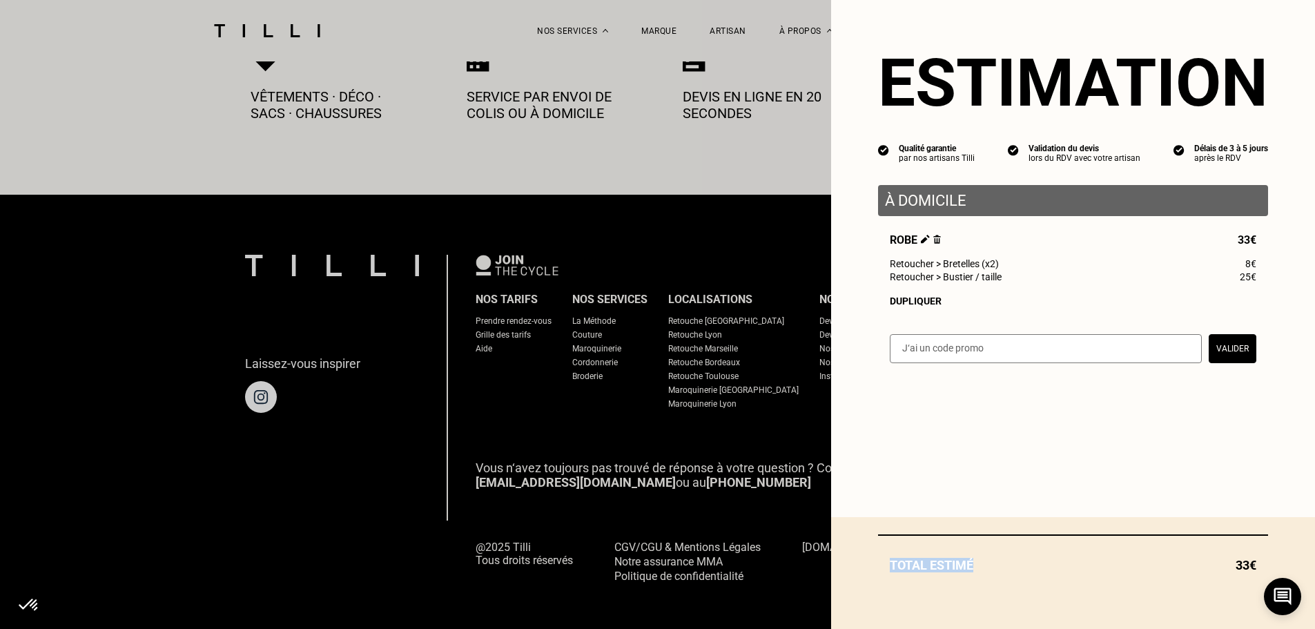
select select "FR"
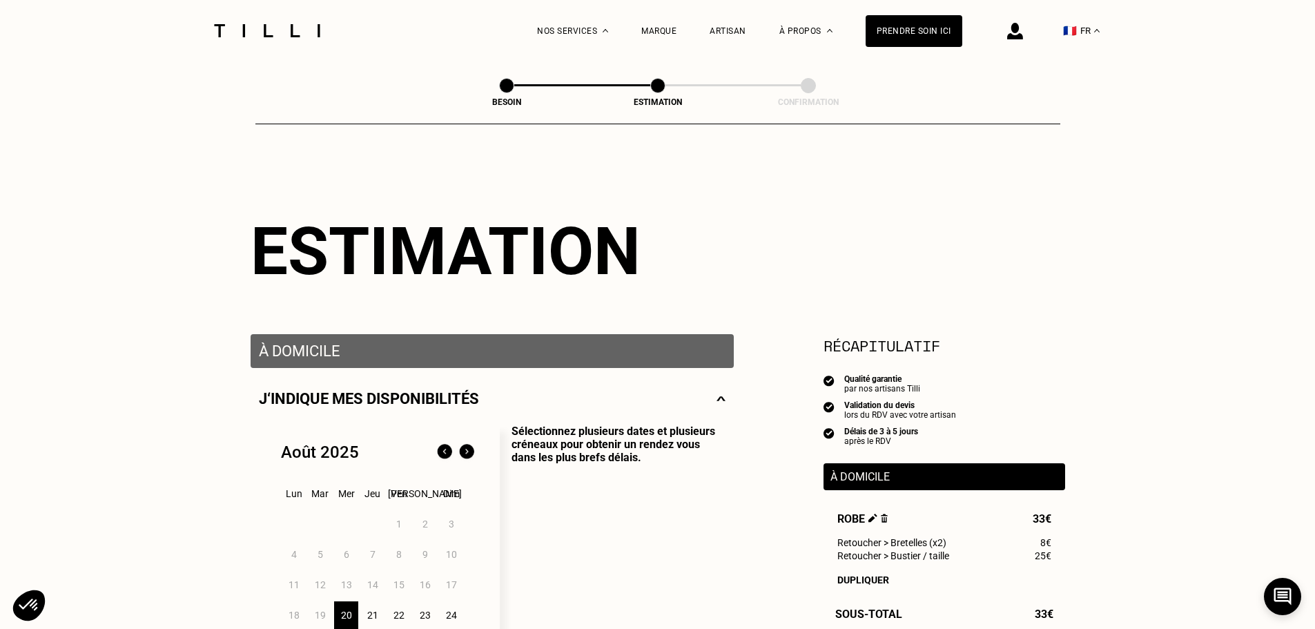
scroll to position [138, 0]
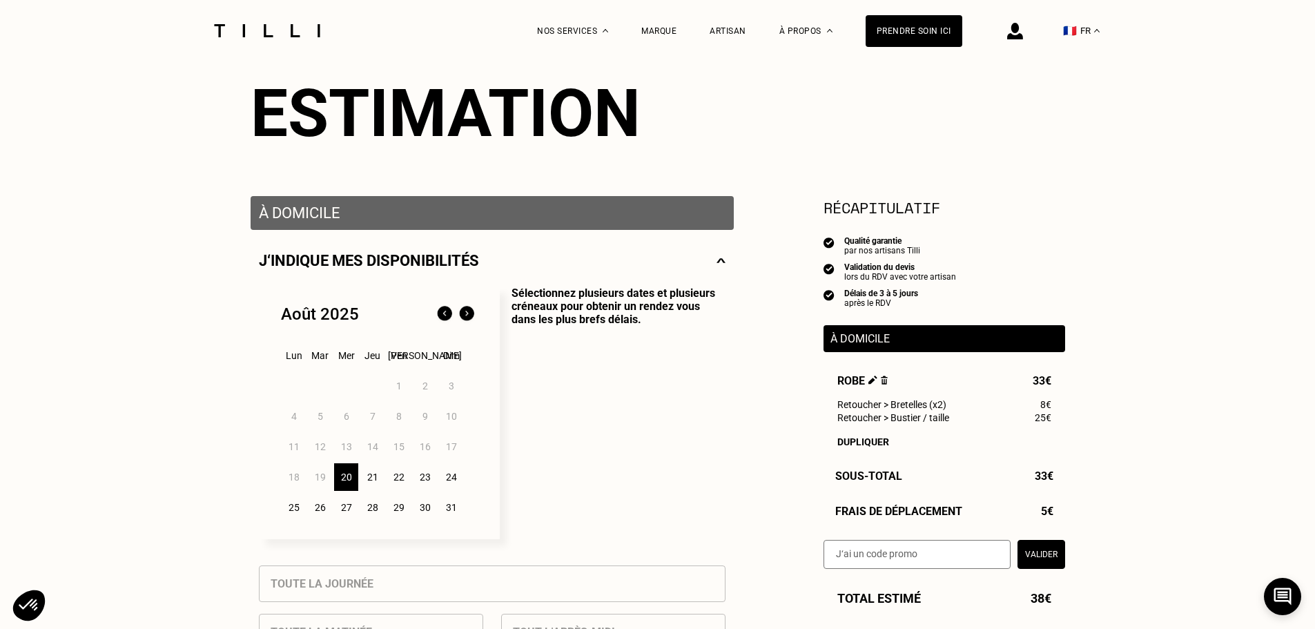
click at [371, 484] on div "21" at bounding box center [372, 477] width 24 height 28
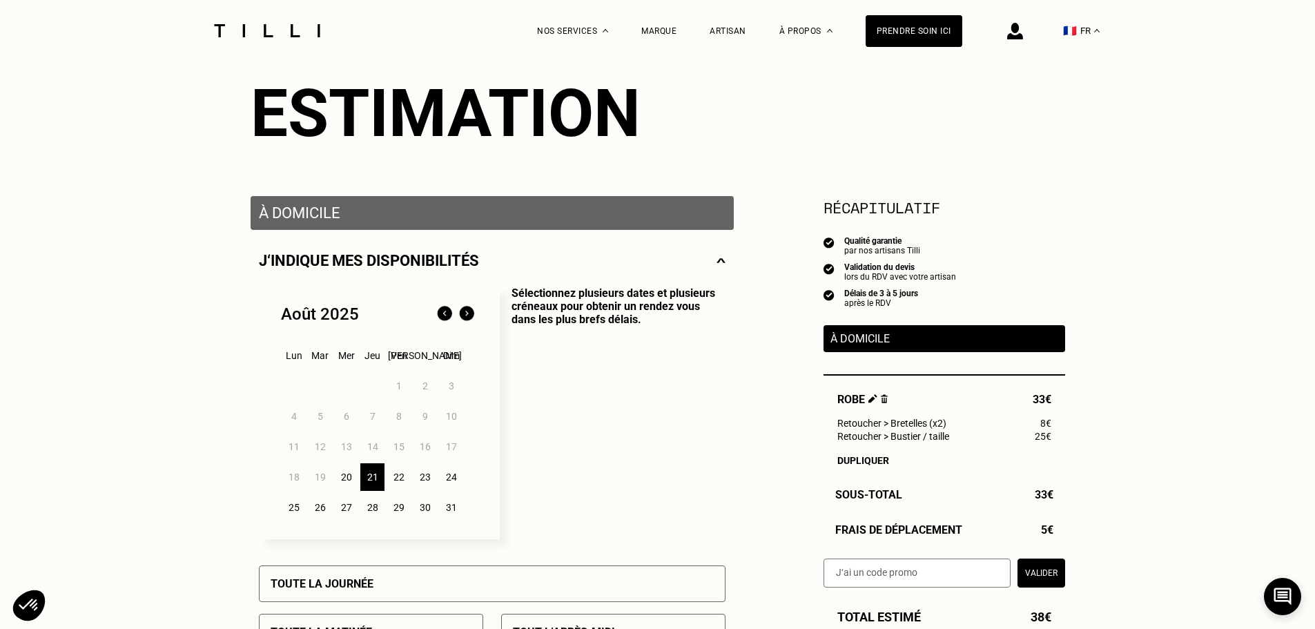
click at [347, 479] on div "20" at bounding box center [346, 477] width 24 height 28
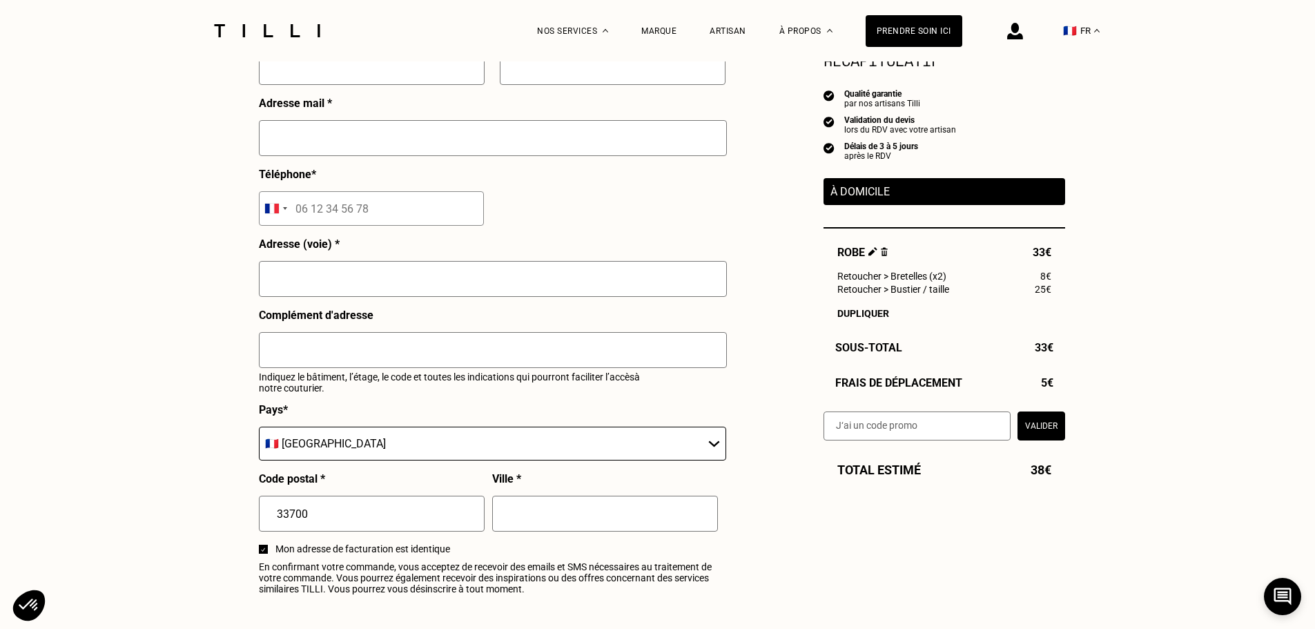
scroll to position [1312, 0]
